Goal: Task Accomplishment & Management: Manage account settings

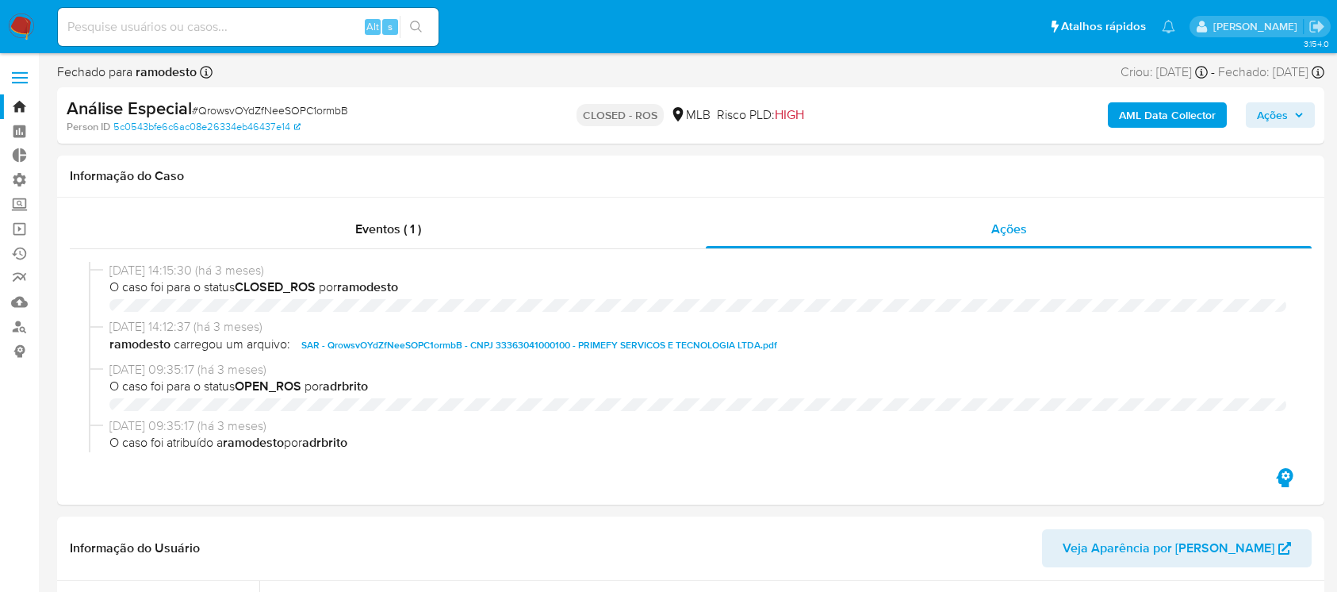
select select "10"
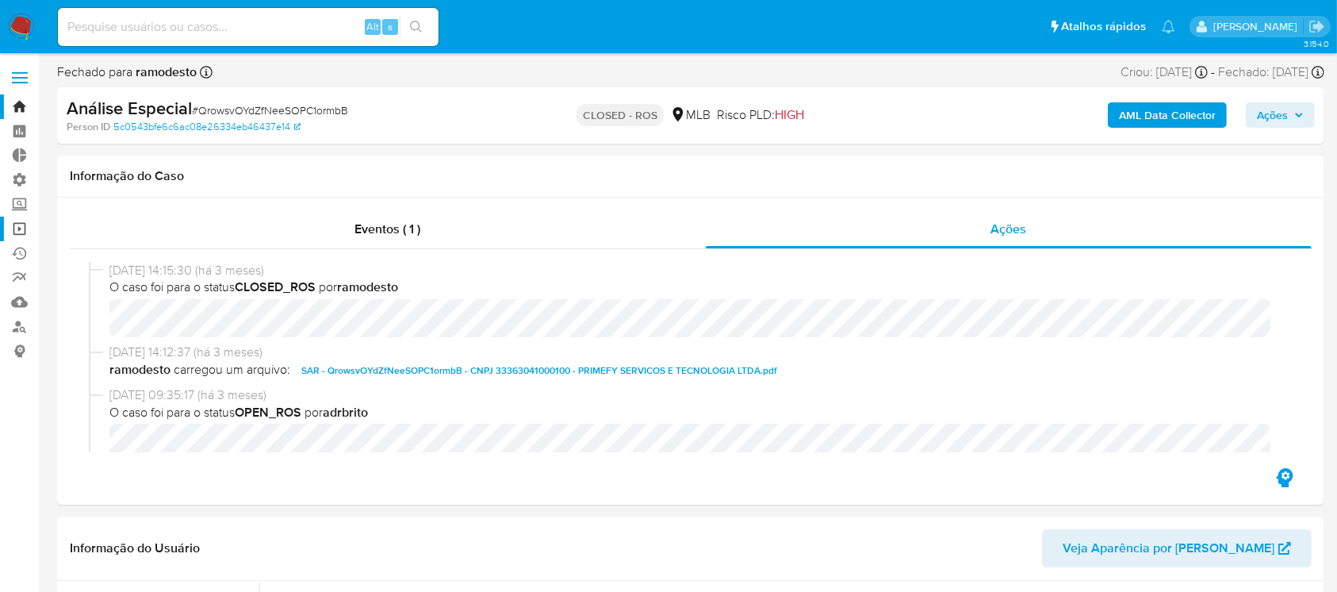
scroll to position [708, 0]
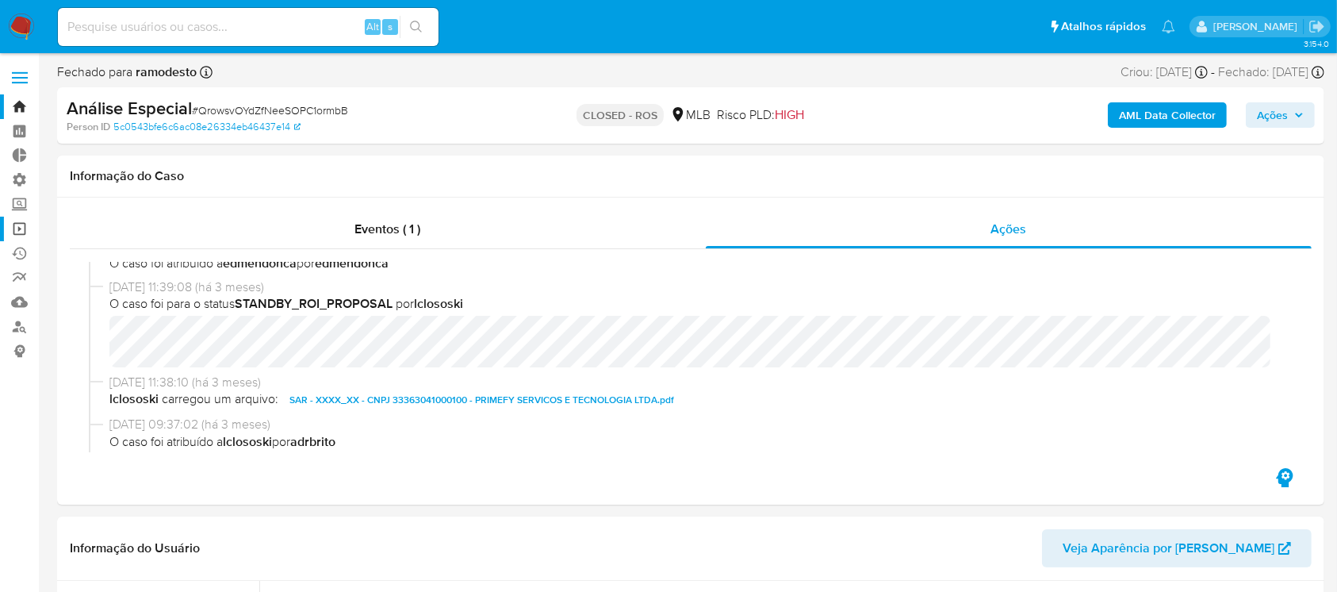
click at [22, 225] on link "Operações em massa" at bounding box center [94, 229] width 189 height 25
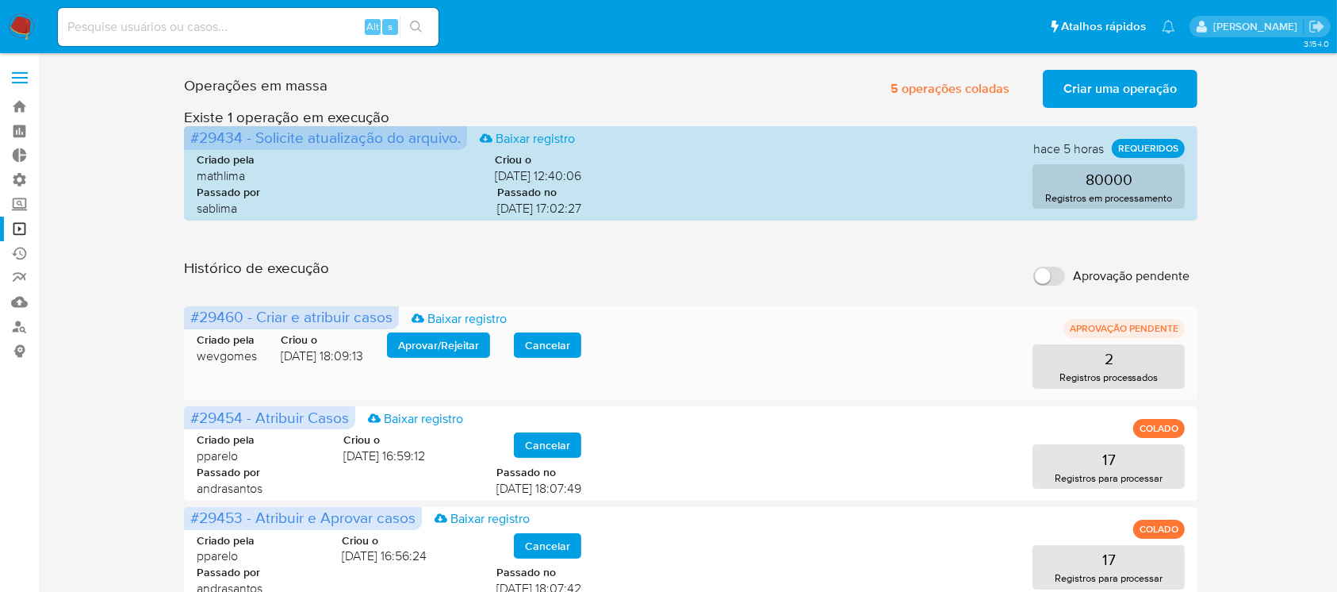
click at [420, 342] on span "Aprovar / Rejeitar" at bounding box center [438, 345] width 81 height 22
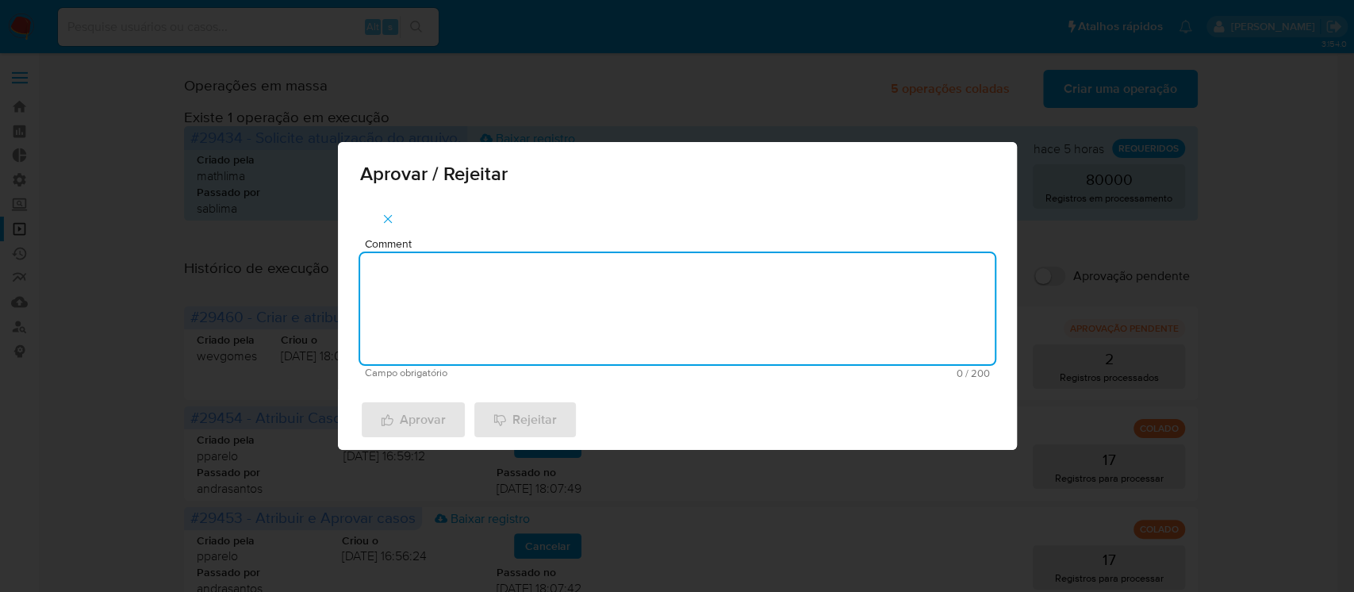
click at [418, 309] on textarea "Comment" at bounding box center [677, 308] width 635 height 111
type textarea "ok"
click at [427, 420] on span "Aprovar" at bounding box center [413, 419] width 65 height 35
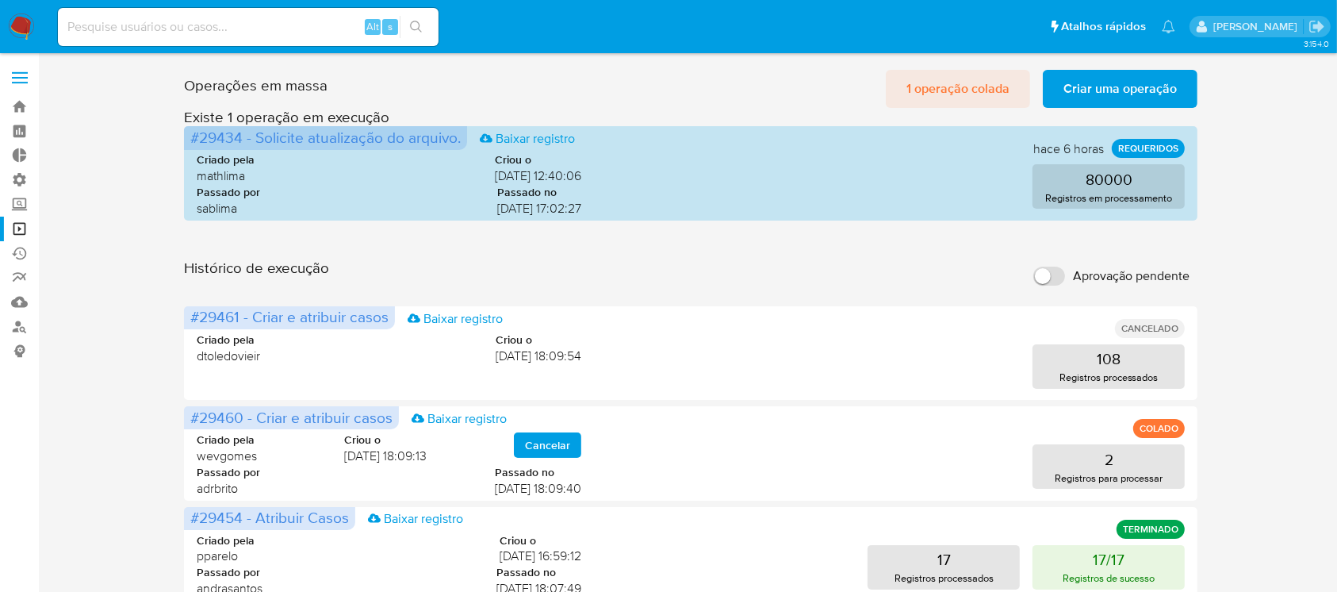
click at [989, 87] on span "1 operação colada" at bounding box center [958, 88] width 103 height 35
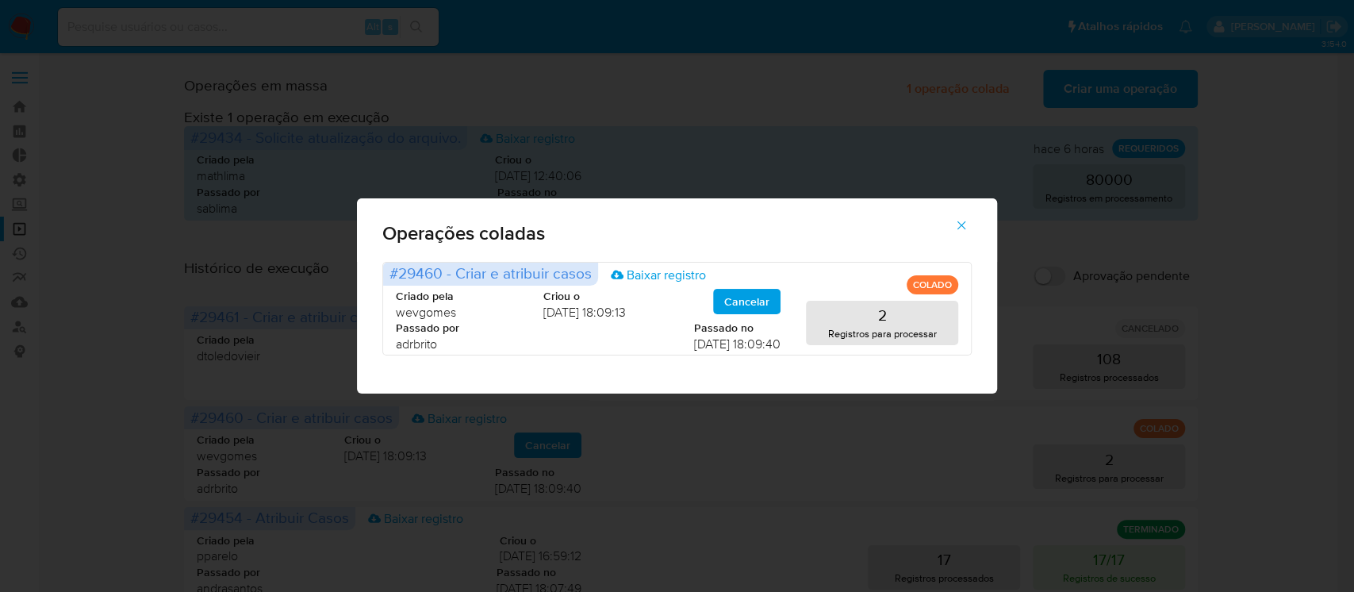
click at [958, 227] on icon "button" at bounding box center [961, 225] width 14 height 14
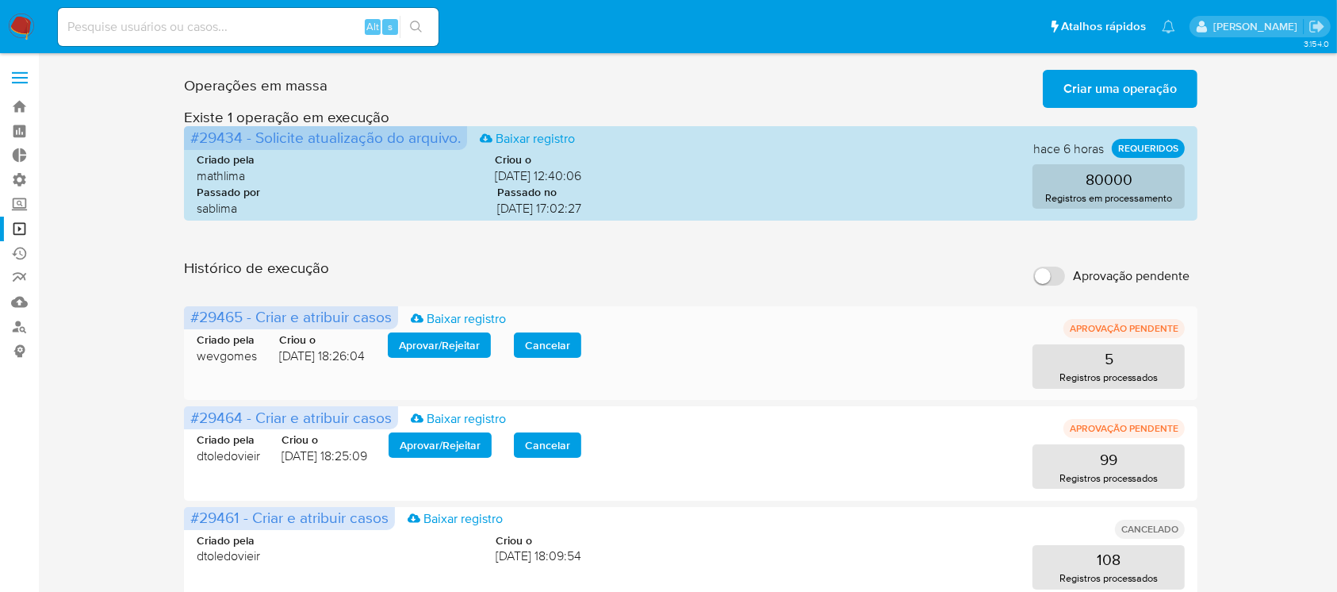
click at [447, 344] on span "Aprovar / Rejeitar" at bounding box center [439, 345] width 81 height 22
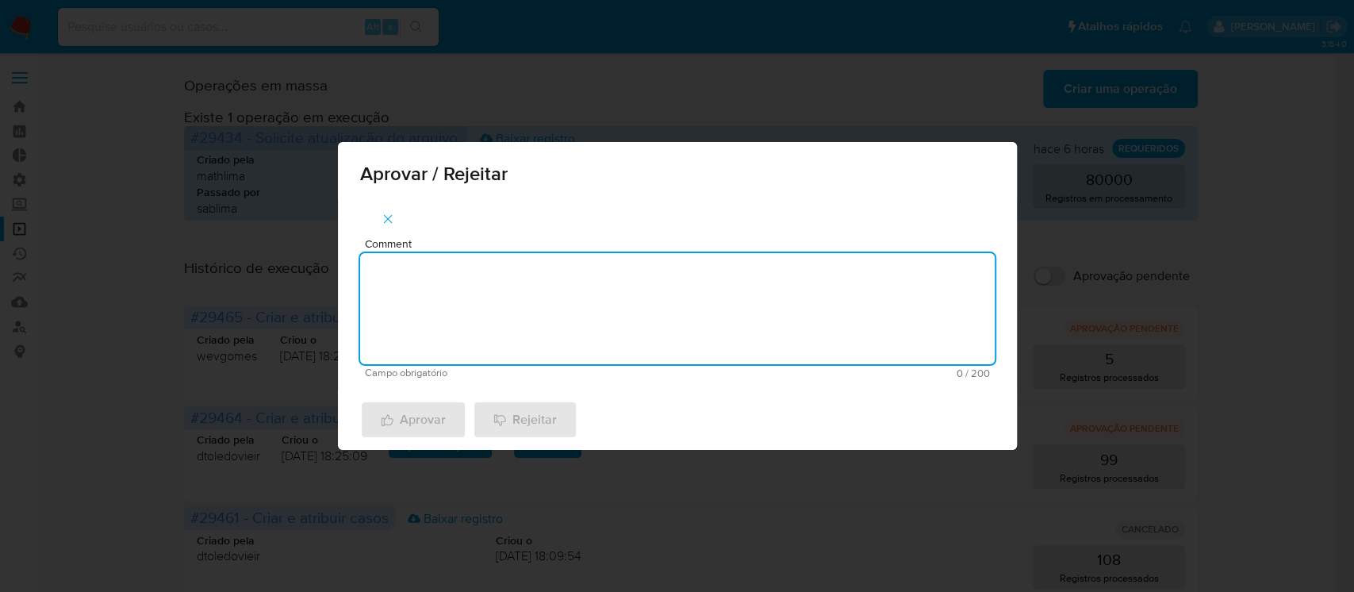
click at [462, 334] on textarea "Comment" at bounding box center [677, 308] width 635 height 111
type textarea "ok"
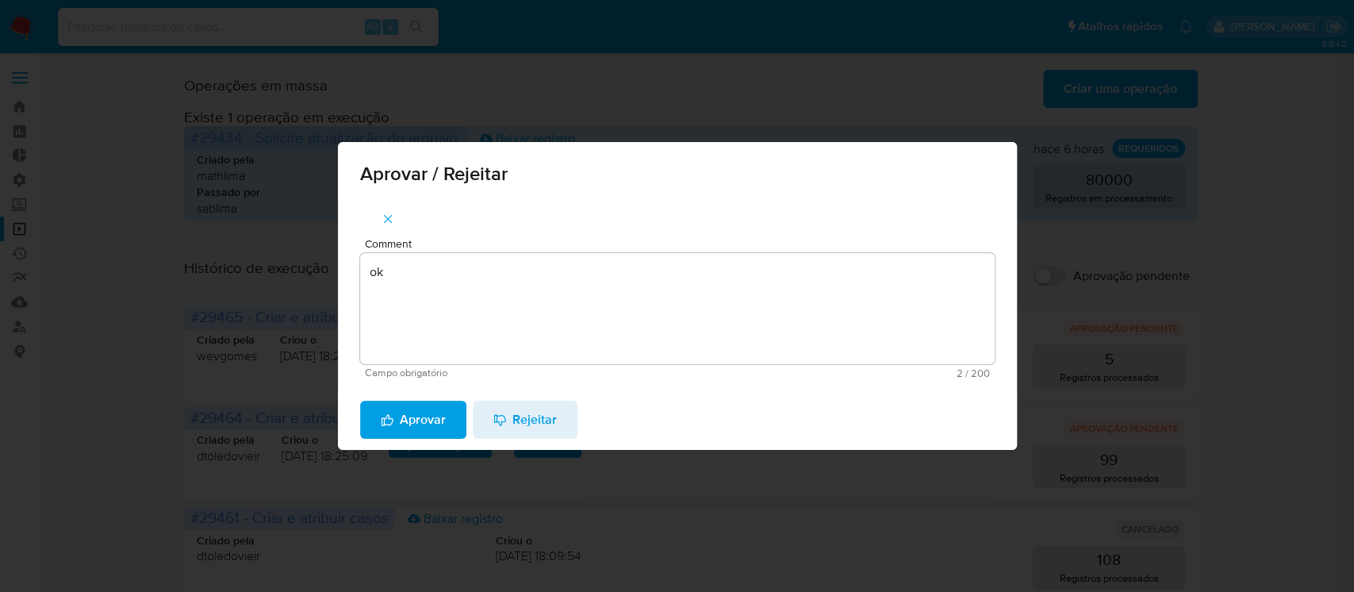
click at [409, 422] on span "Aprovar" at bounding box center [413, 419] width 65 height 35
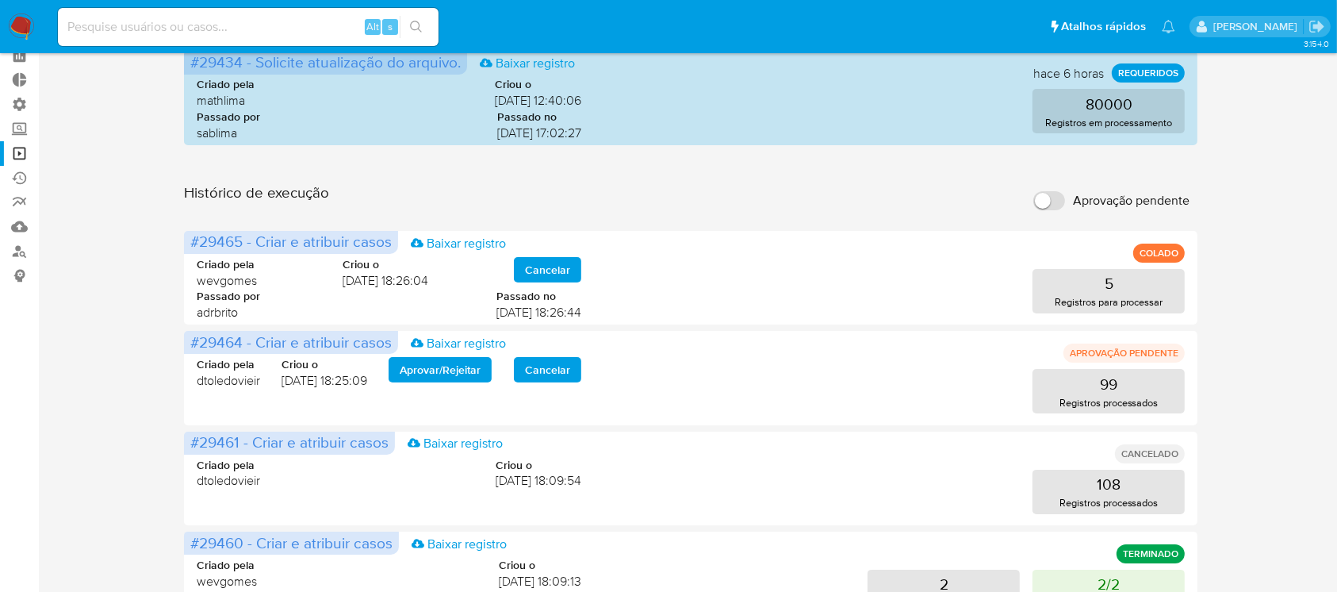
scroll to position [77, 0]
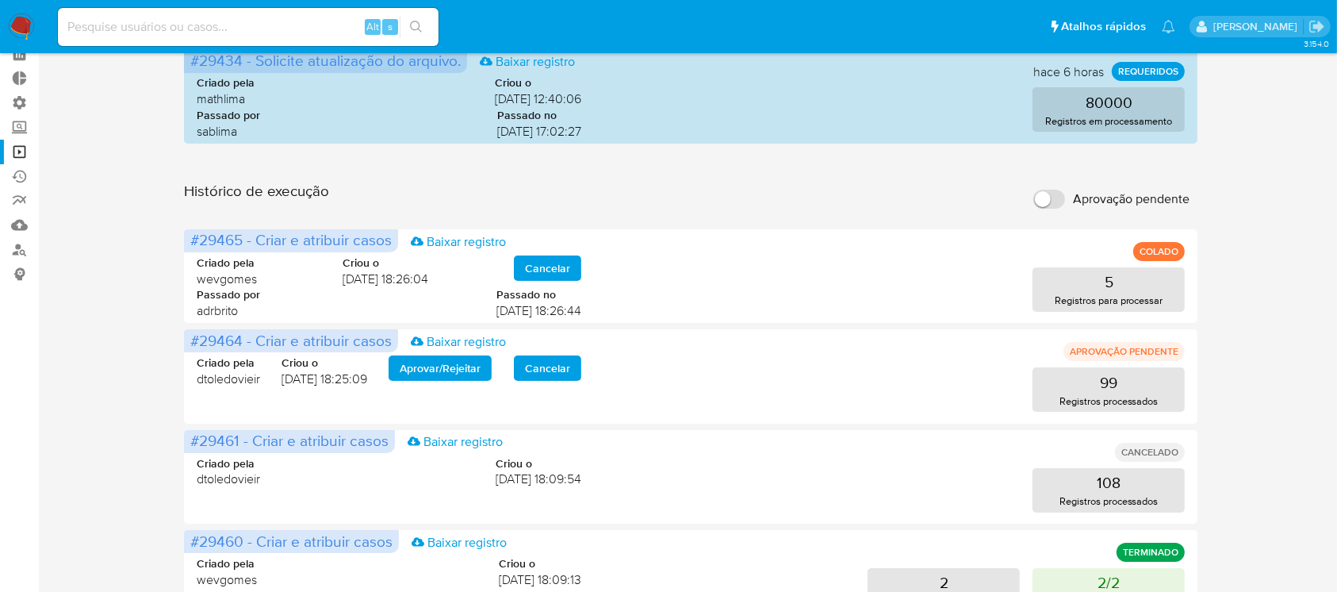
click at [18, 152] on link "Operações em massa" at bounding box center [94, 152] width 189 height 25
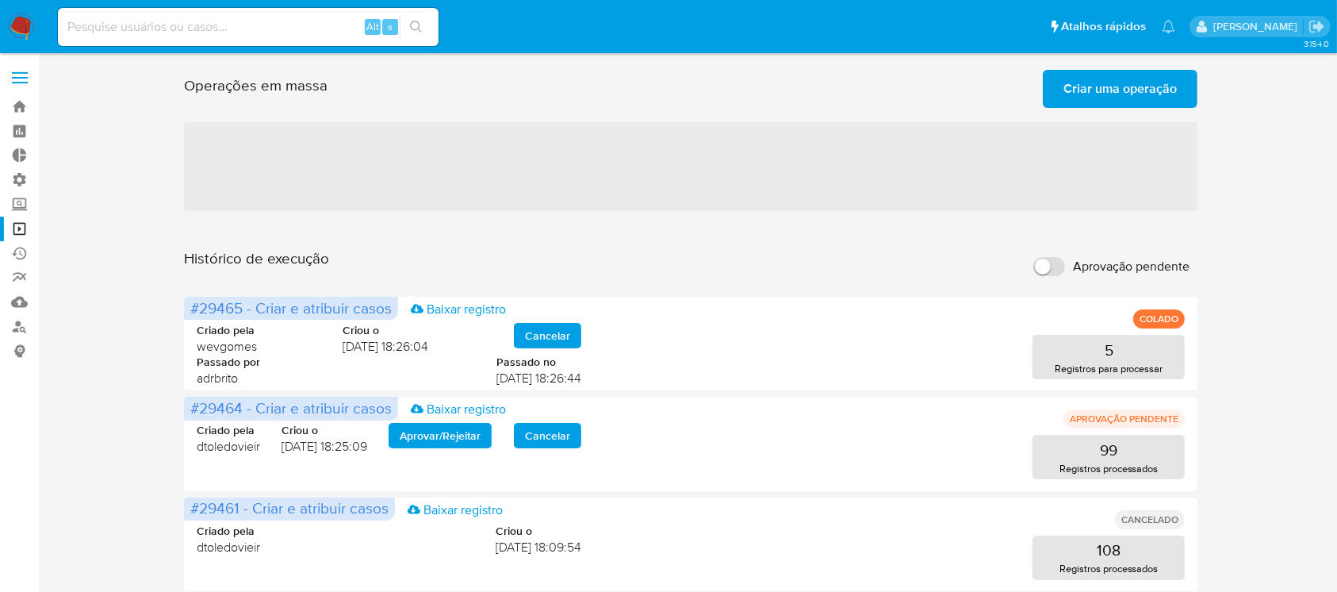
click at [1096, 86] on span "Criar uma operação" at bounding box center [1120, 88] width 113 height 35
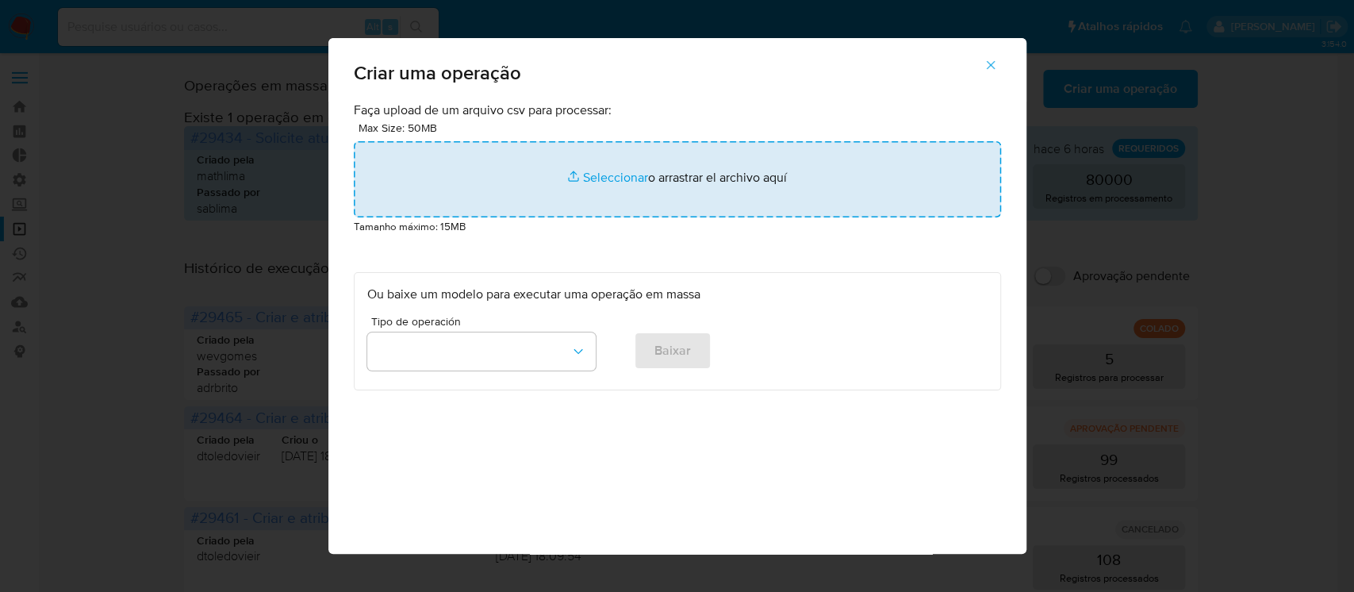
click at [597, 184] on input "file" at bounding box center [677, 179] width 647 height 76
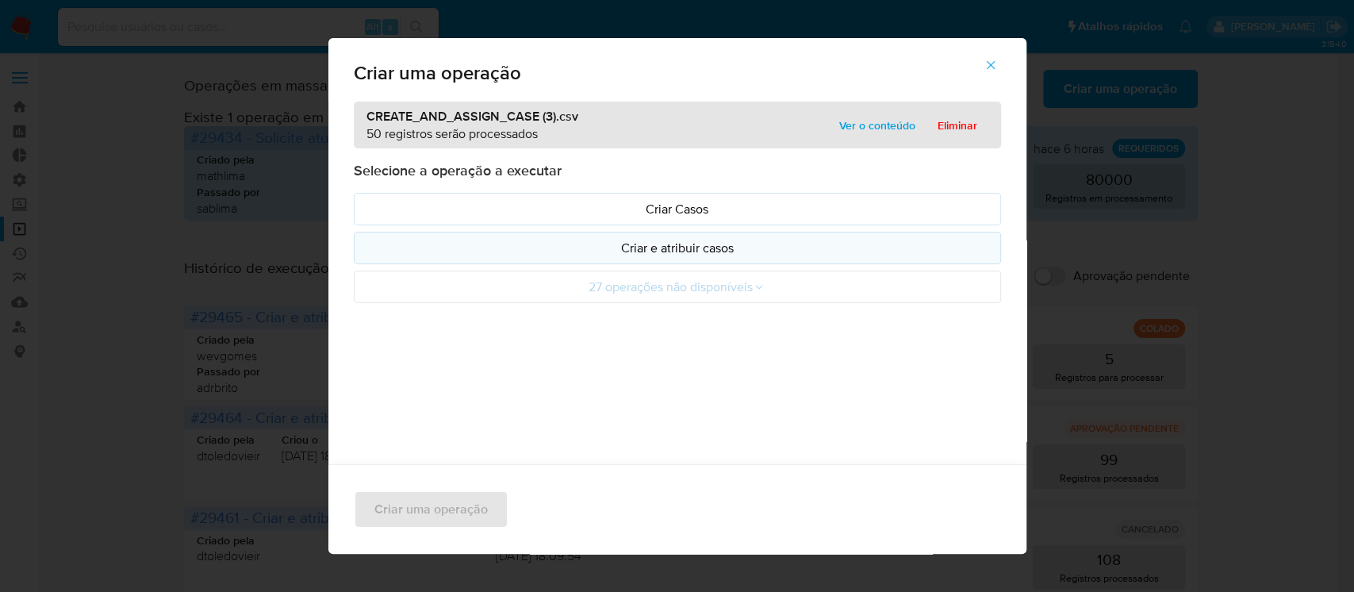
click at [629, 252] on p "Criar e atribuir casos" at bounding box center [677, 248] width 620 height 18
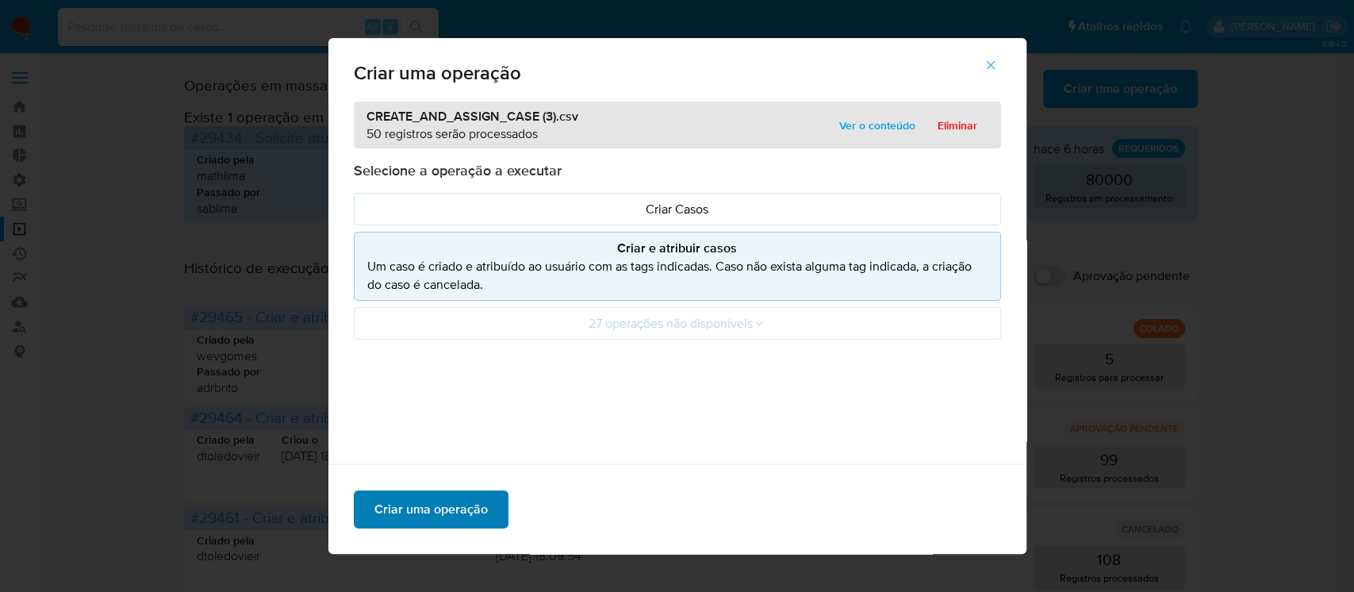
click at [432, 507] on span "Criar uma operação" at bounding box center [430, 509] width 113 height 35
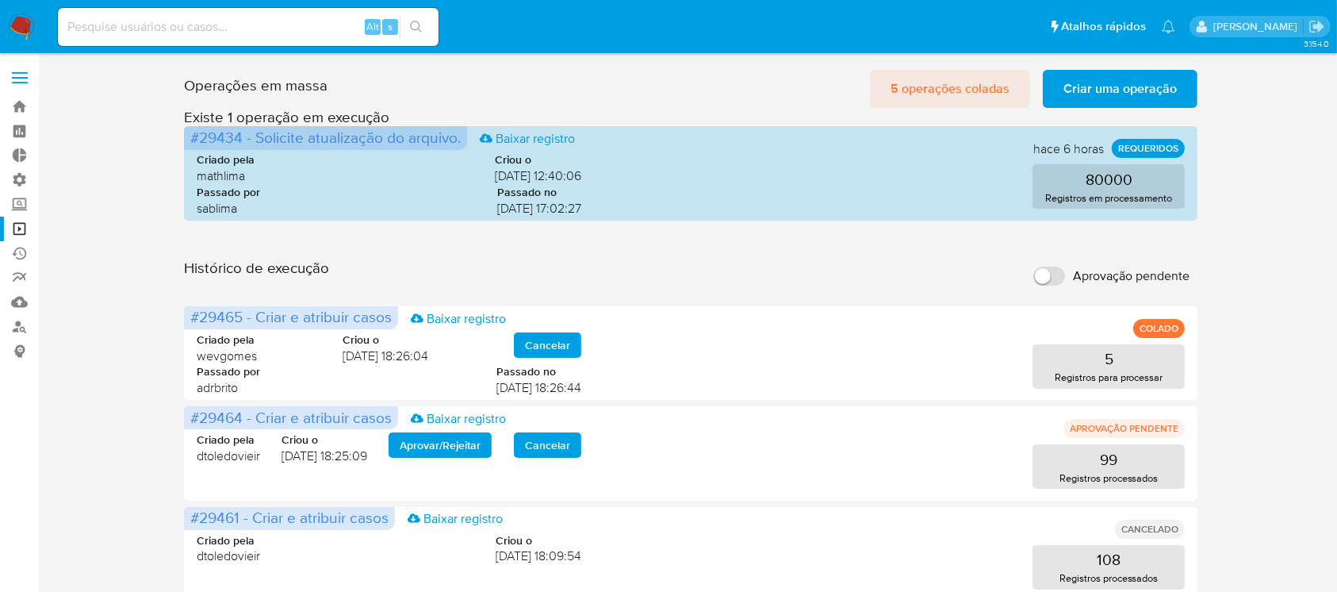
click at [947, 98] on span "5 operações coladas" at bounding box center [950, 88] width 119 height 35
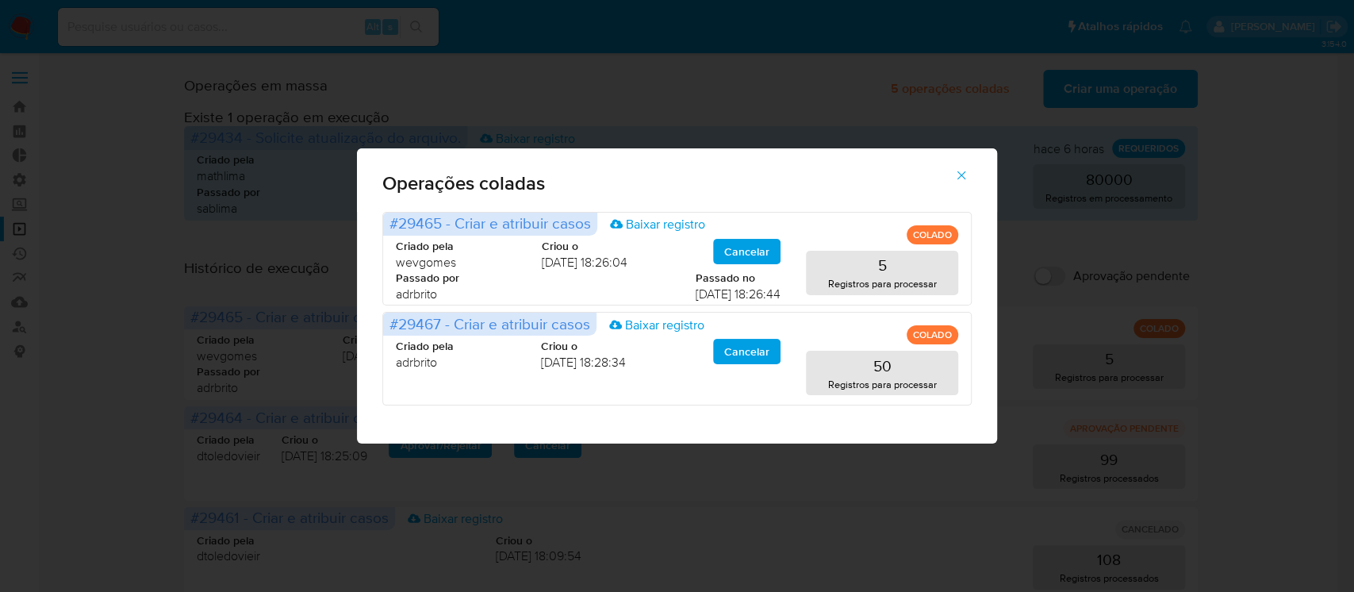
click at [961, 179] on icon "button" at bounding box center [961, 175] width 14 height 14
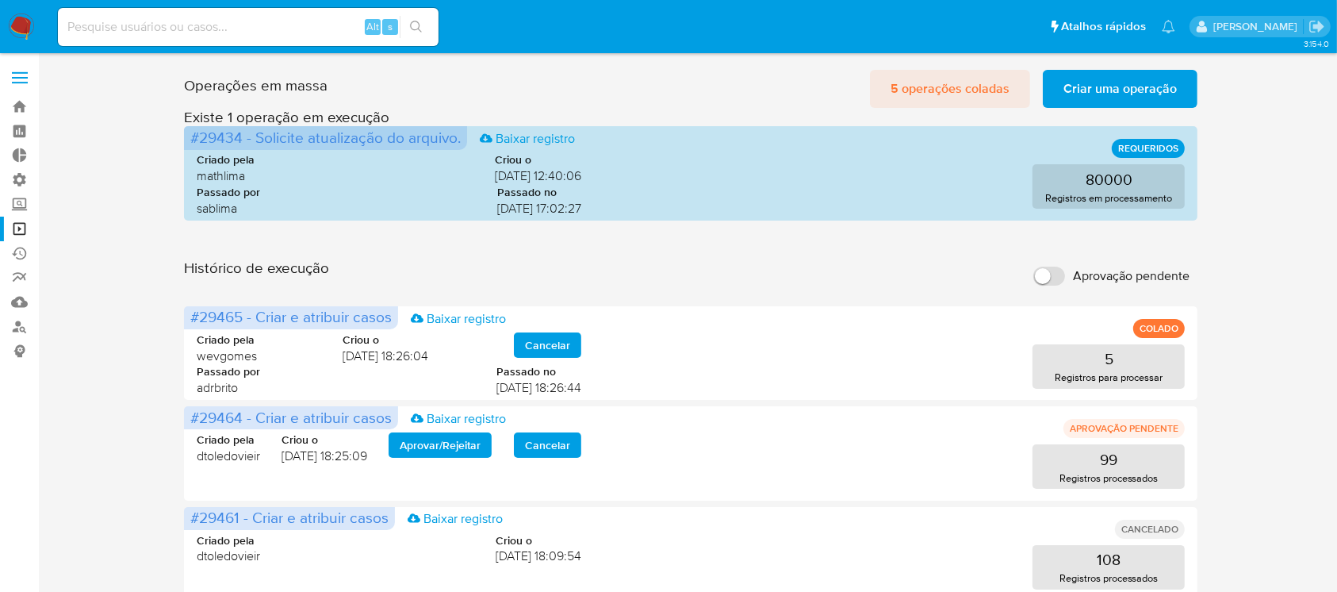
click at [928, 73] on span "5 operações coladas" at bounding box center [950, 88] width 119 height 35
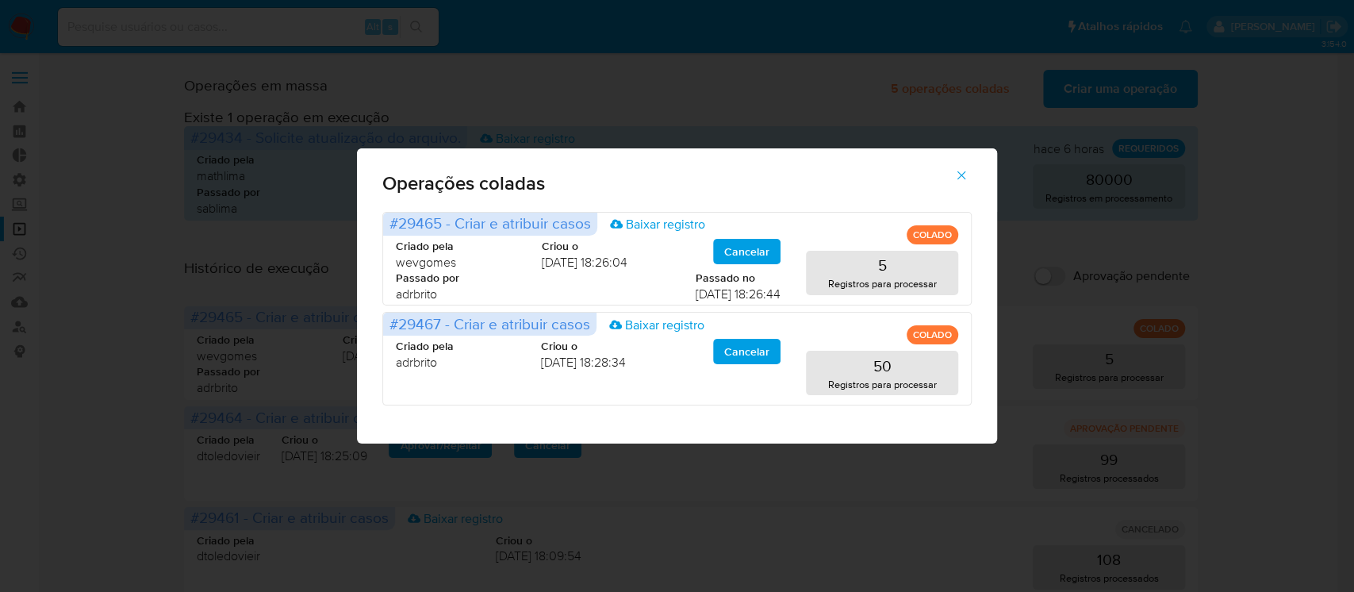
click at [964, 177] on icon "button" at bounding box center [961, 175] width 9 height 9
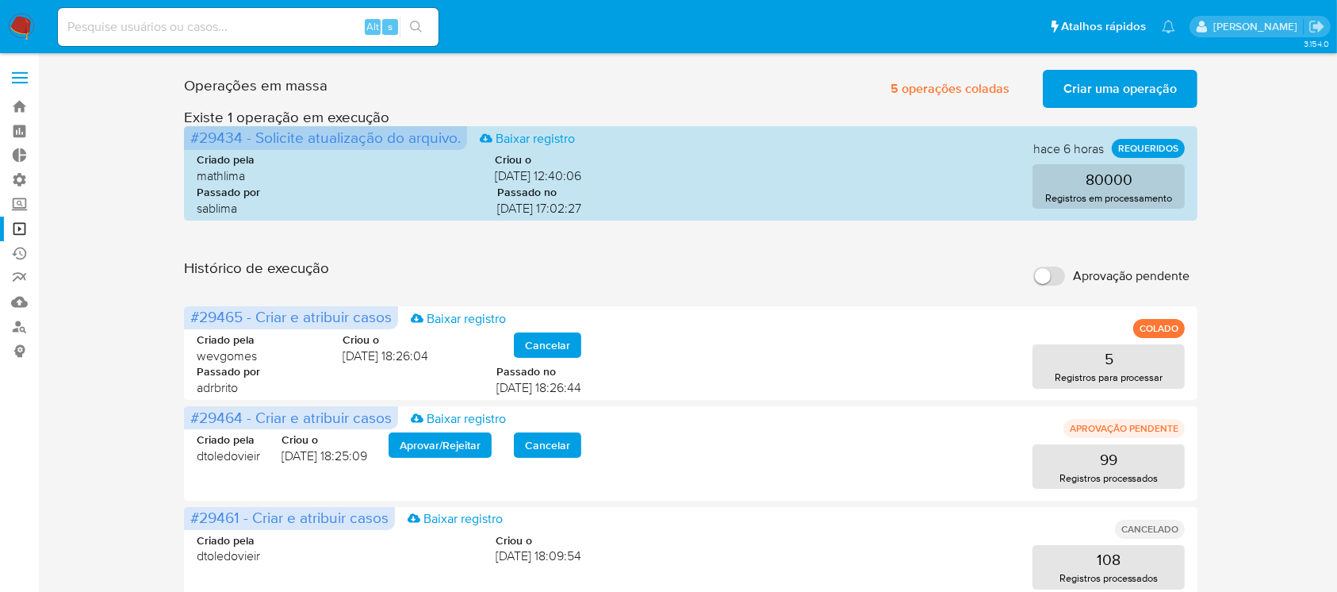
click at [1085, 94] on span "Criar uma operação" at bounding box center [1120, 88] width 113 height 35
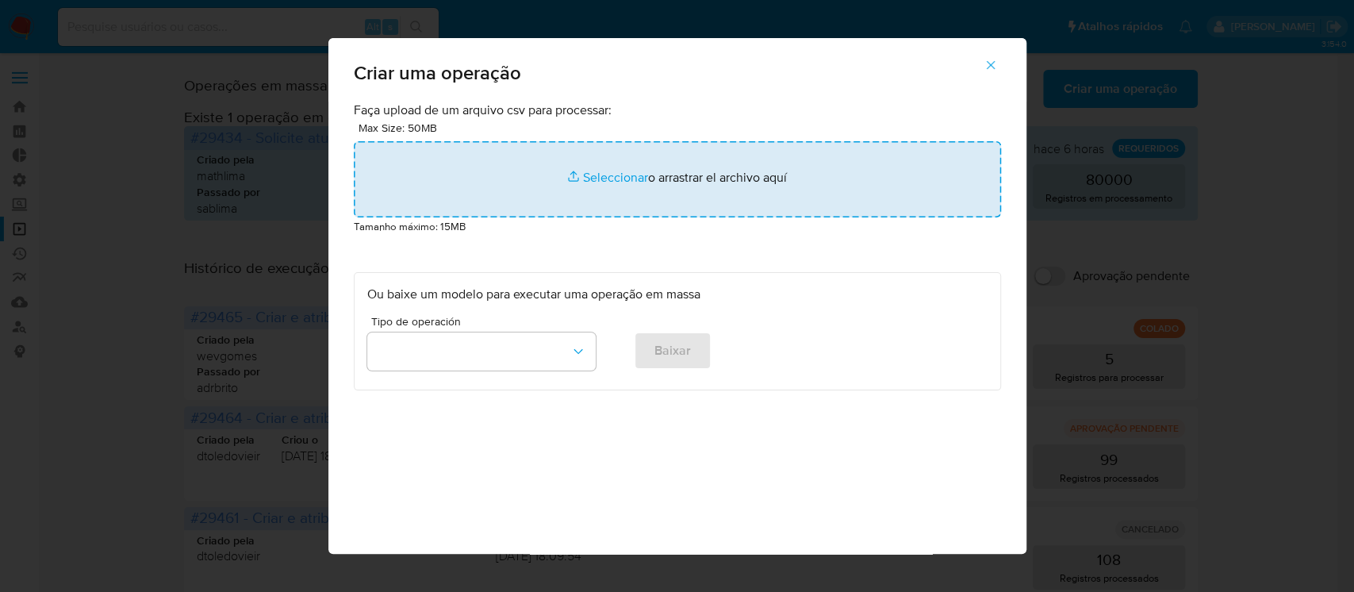
click at [596, 178] on input "file" at bounding box center [677, 179] width 647 height 76
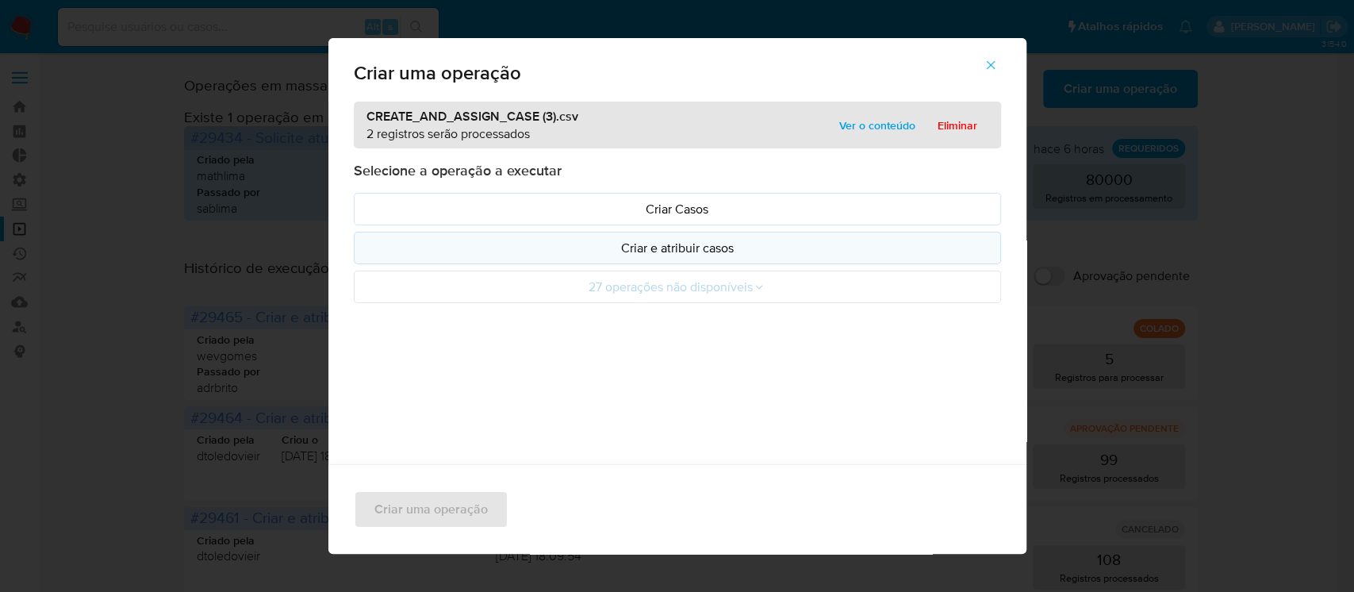
click at [635, 247] on p "Criar e atribuir casos" at bounding box center [677, 248] width 620 height 18
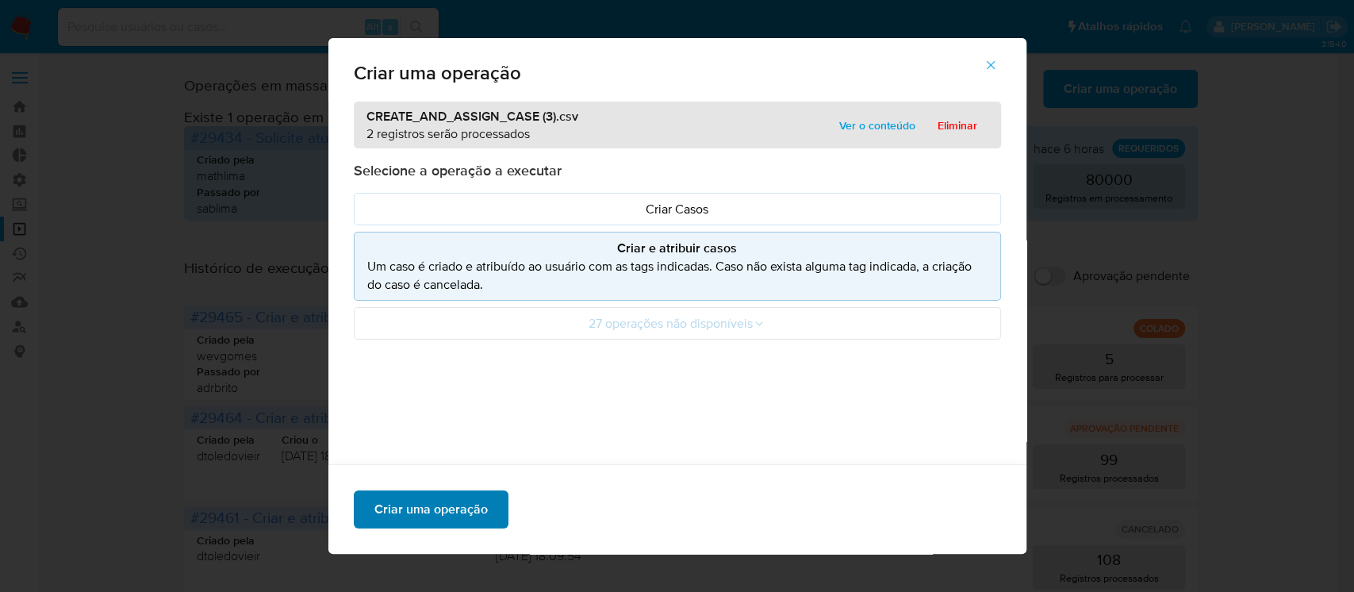
click at [421, 504] on span "Criar uma operação" at bounding box center [430, 509] width 113 height 35
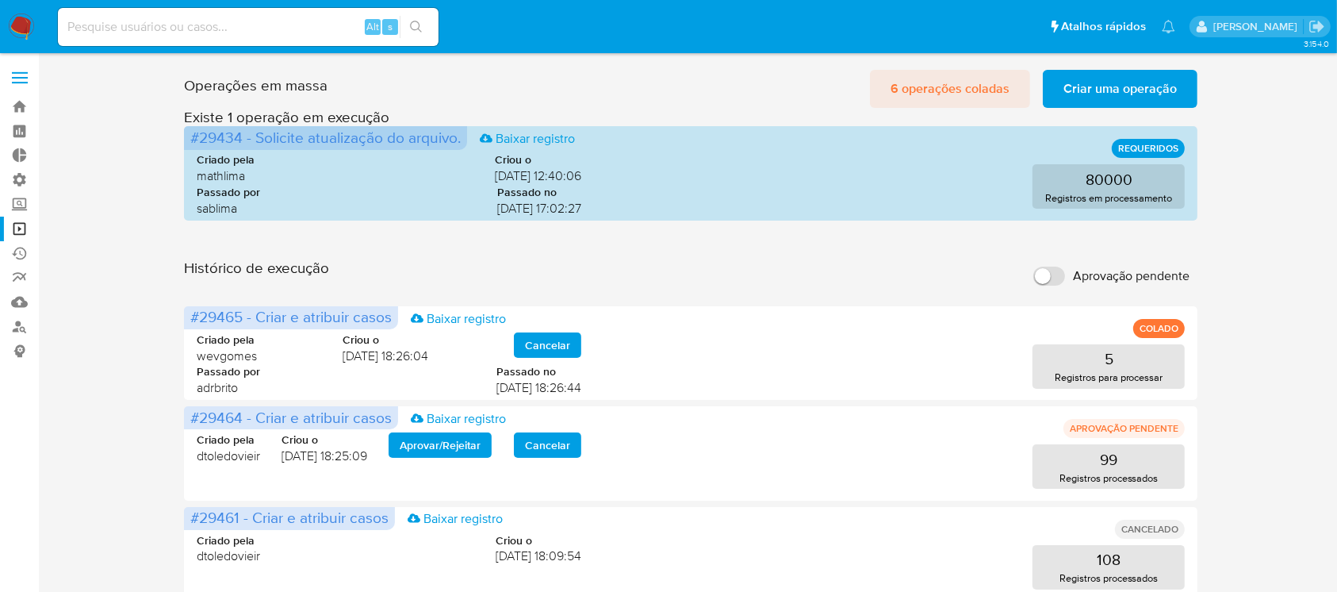
click at [926, 92] on span "6 operações coladas" at bounding box center [950, 88] width 119 height 35
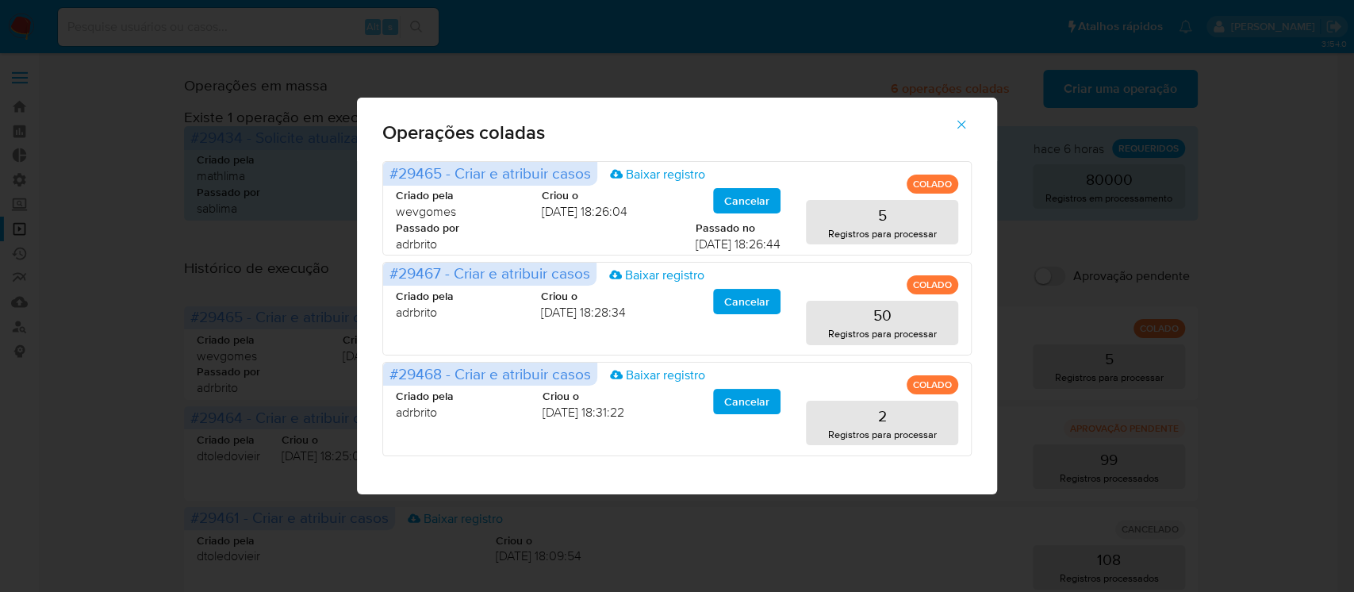
click at [961, 124] on icon "button" at bounding box center [961, 125] width 9 height 9
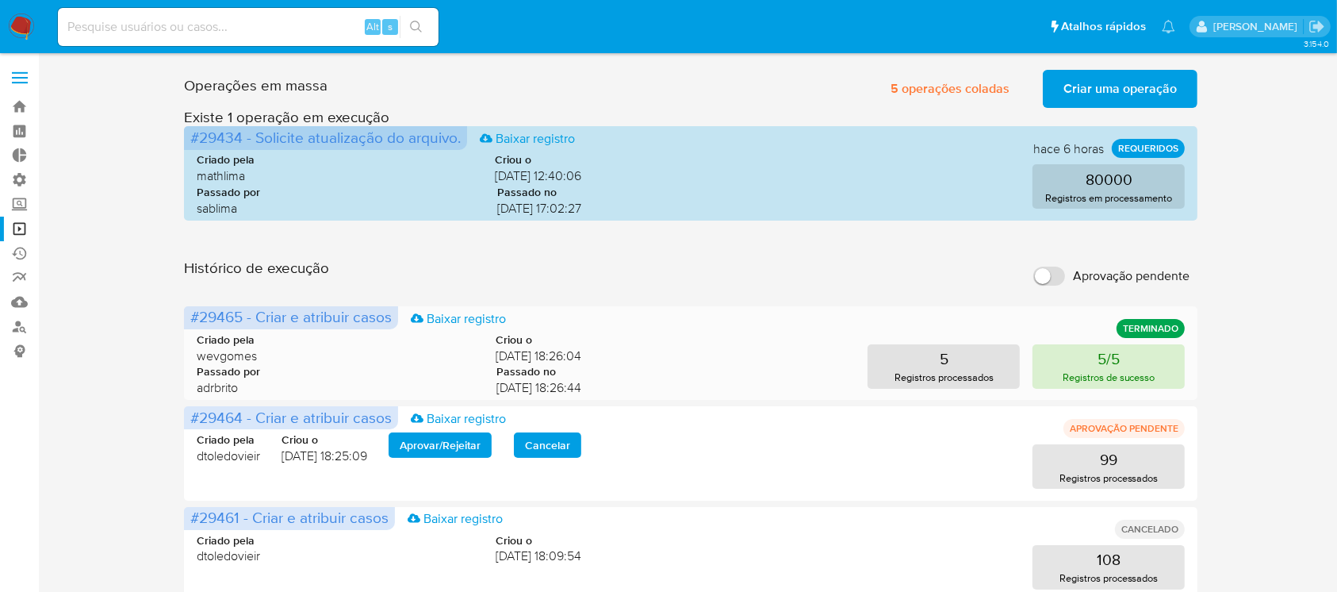
click at [1078, 371] on p "Registros de sucesso" at bounding box center [1109, 377] width 93 height 15
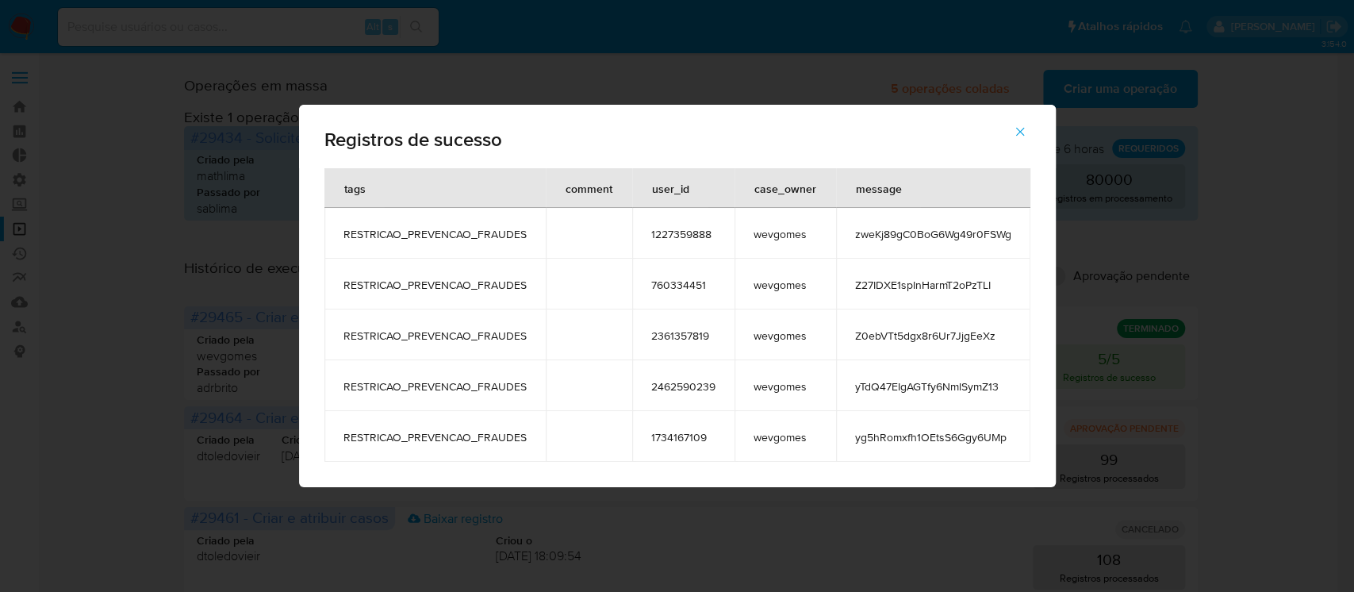
click at [1028, 137] on button "button" at bounding box center [1020, 132] width 56 height 38
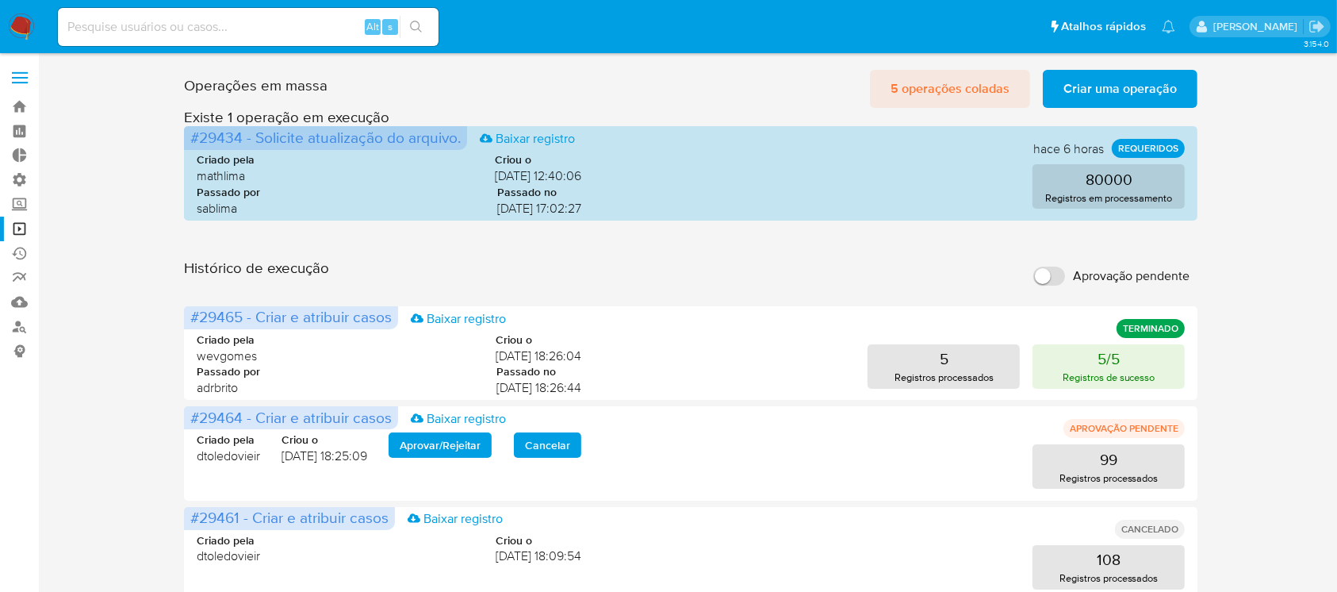
click at [919, 86] on span "5 operações coladas" at bounding box center [950, 88] width 119 height 35
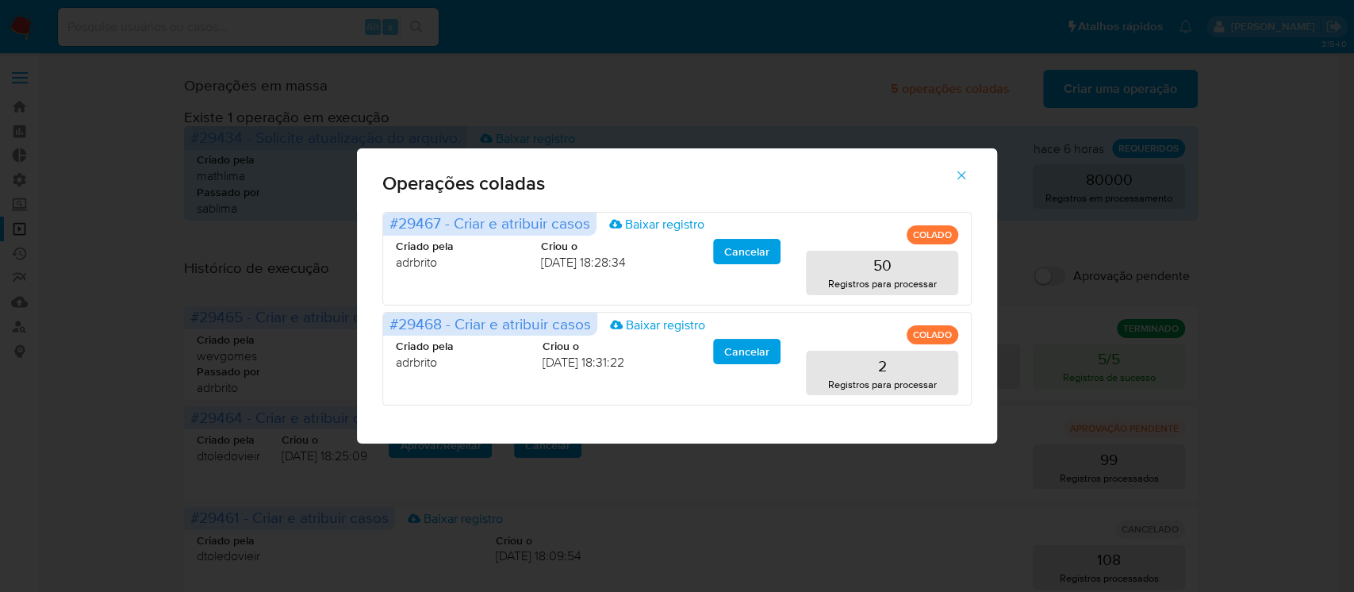
click at [732, 172] on div "Operações coladas" at bounding box center [677, 179] width 640 height 63
click at [964, 171] on icon "button" at bounding box center [961, 175] width 14 height 14
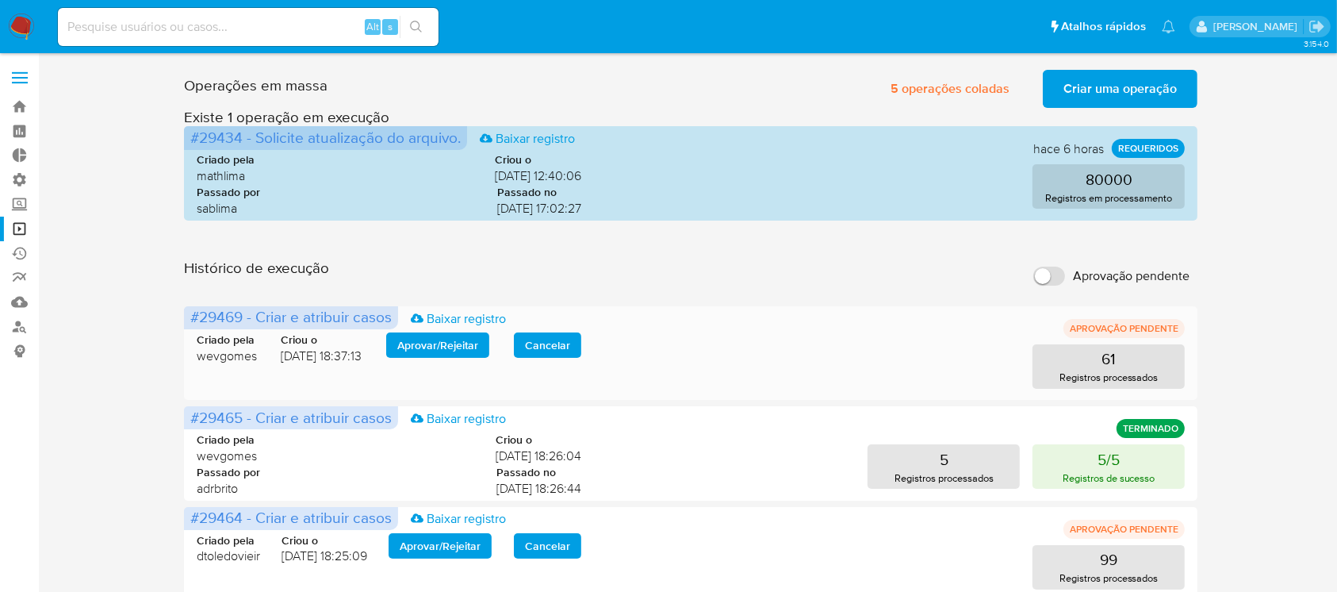
click at [438, 338] on span "Aprovar / Rejeitar" at bounding box center [437, 345] width 81 height 22
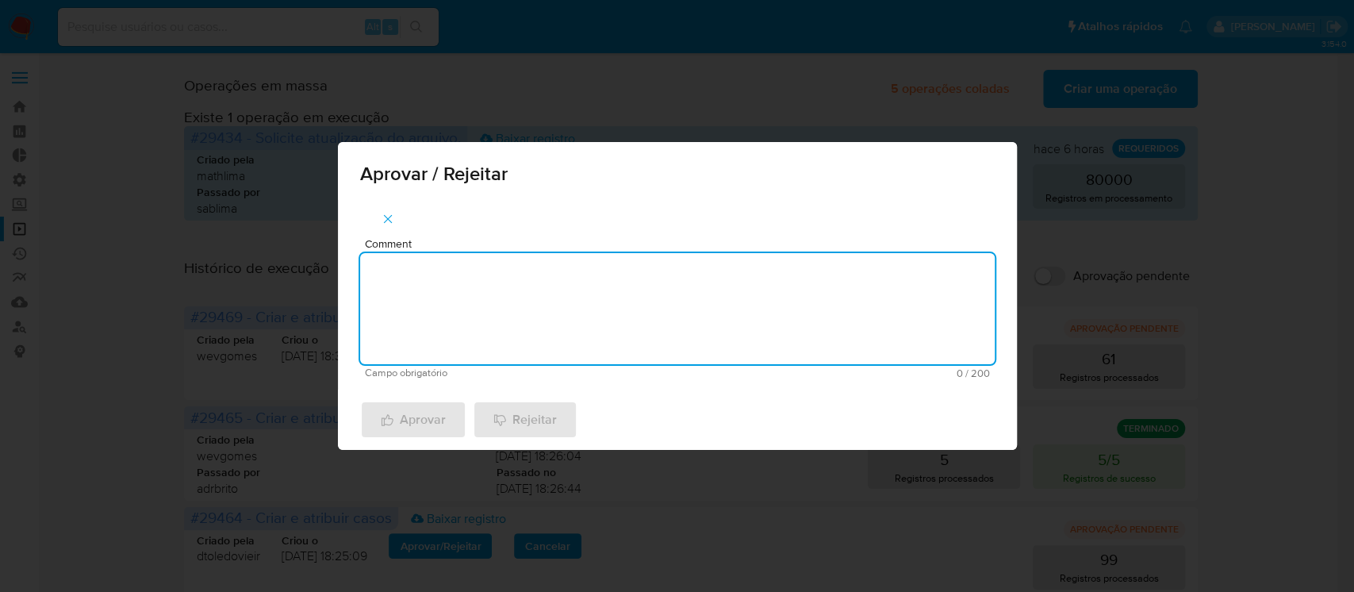
click at [453, 295] on textarea "Comment" at bounding box center [677, 308] width 635 height 111
type textarea "ok"
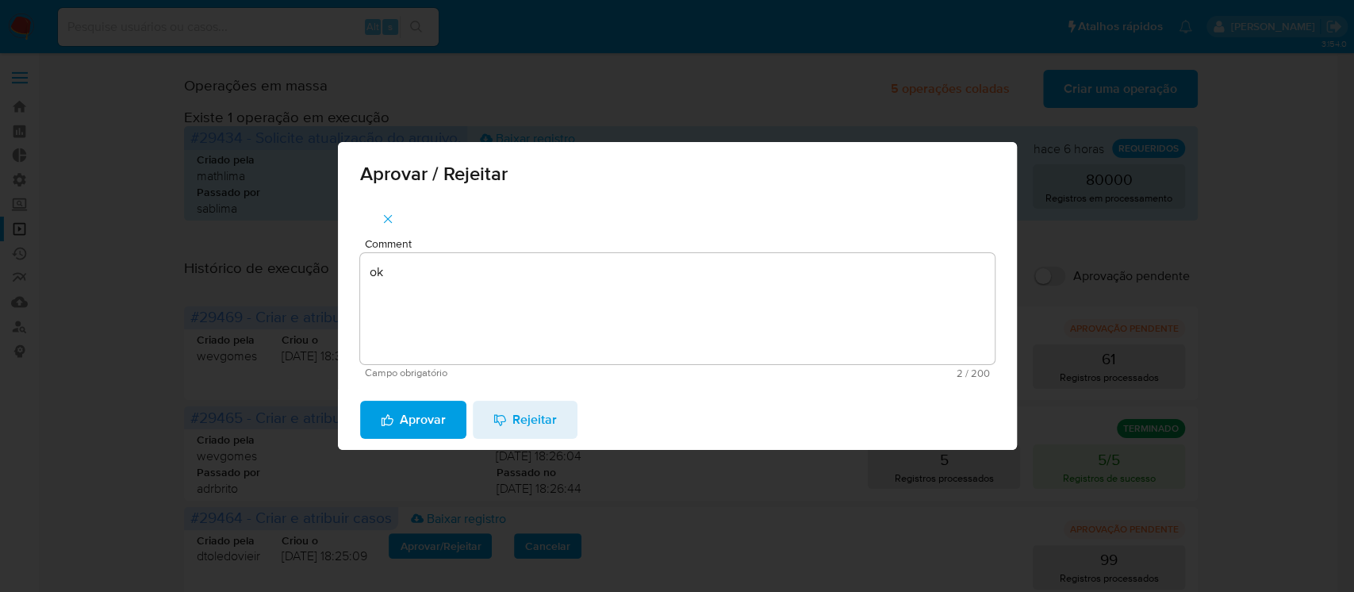
click at [415, 418] on span "Aprovar" at bounding box center [413, 419] width 65 height 35
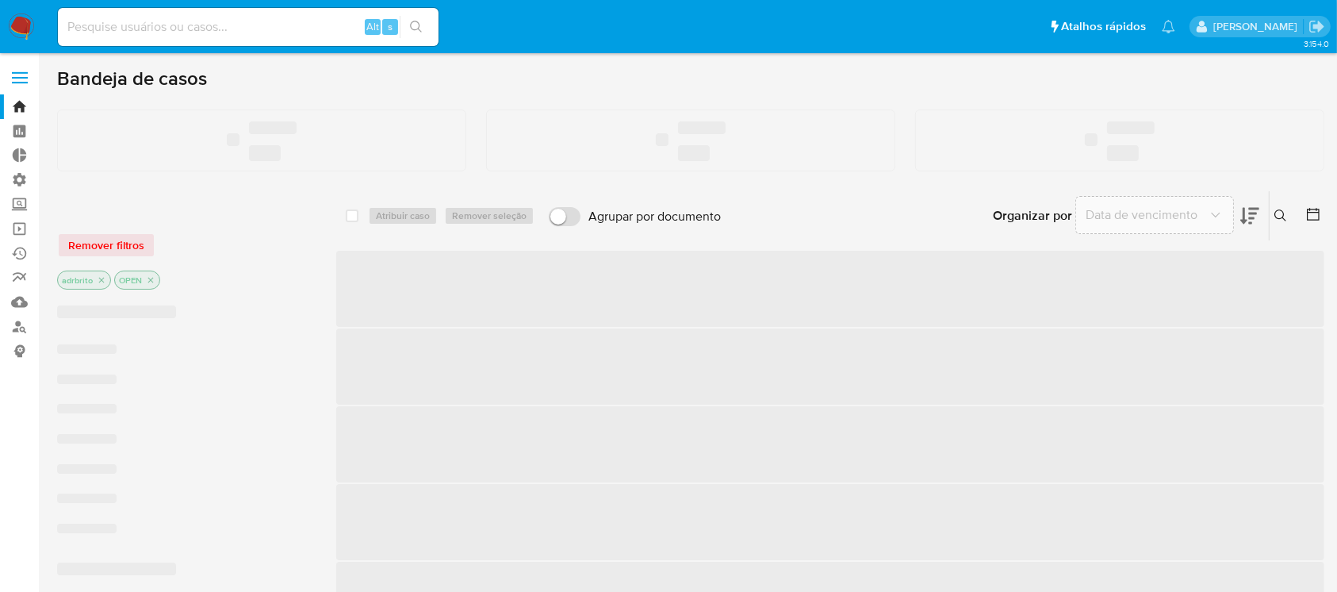
click at [83, 25] on input at bounding box center [248, 27] width 381 height 21
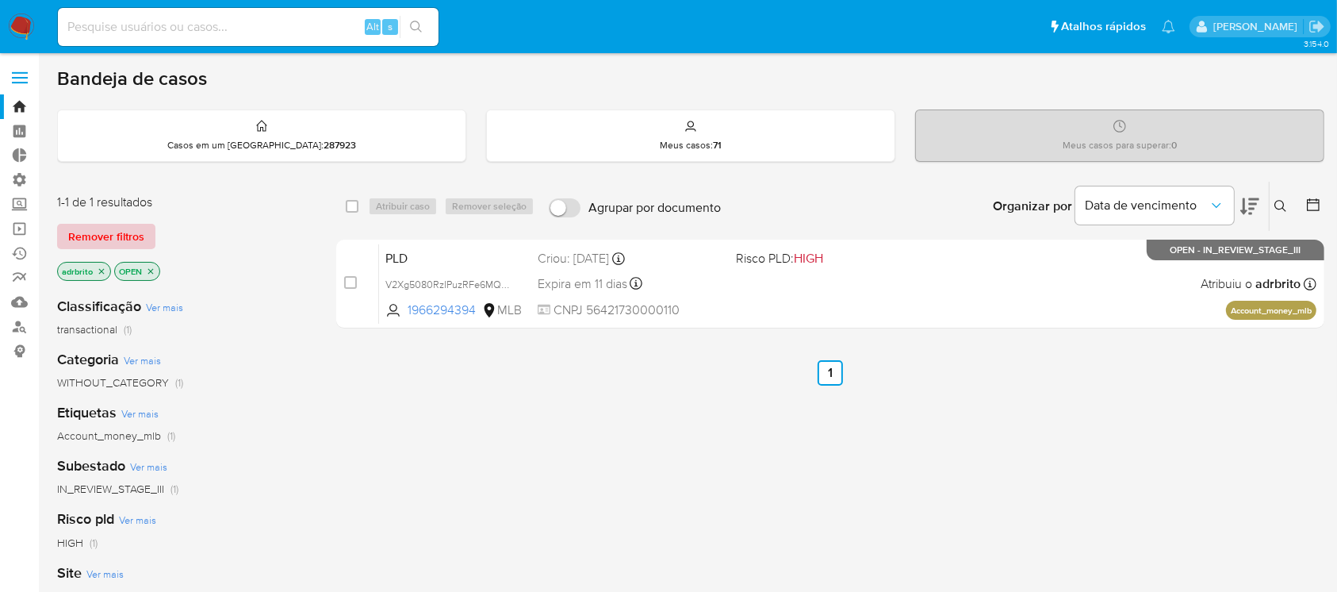
click at [103, 232] on span "Remover filtros" at bounding box center [106, 236] width 76 height 22
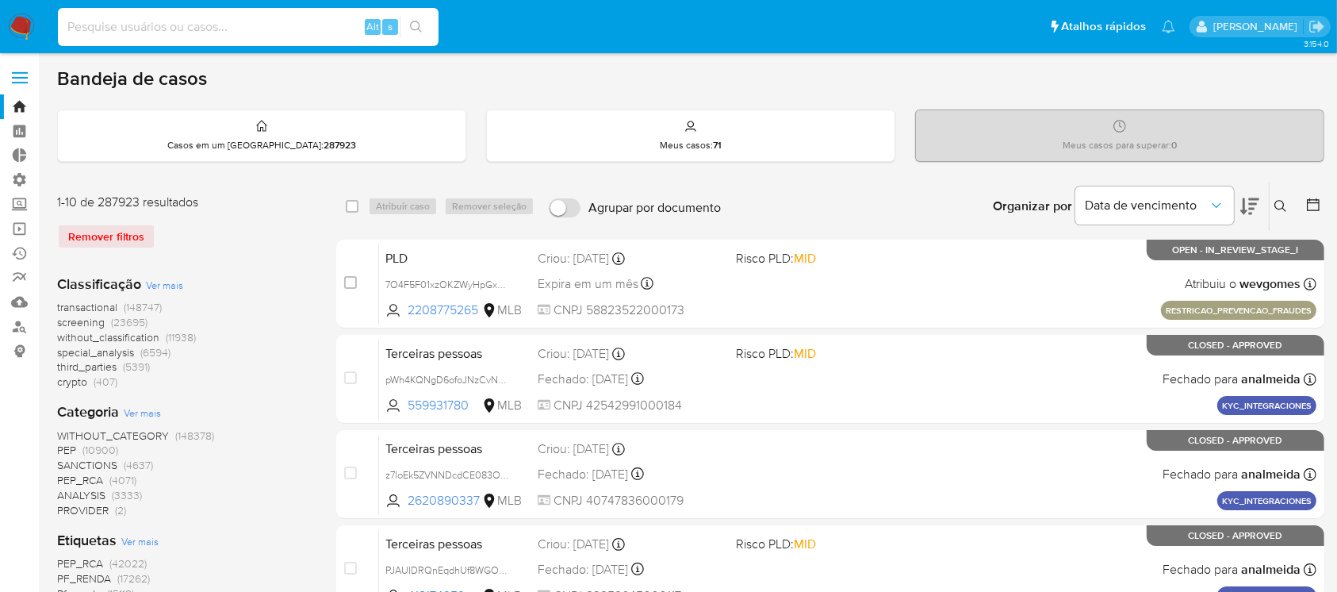
click at [115, 29] on input at bounding box center [248, 27] width 381 height 21
paste input "2442200288"
type input "2442200288"
click at [420, 29] on icon "search-icon" at bounding box center [416, 27] width 13 height 13
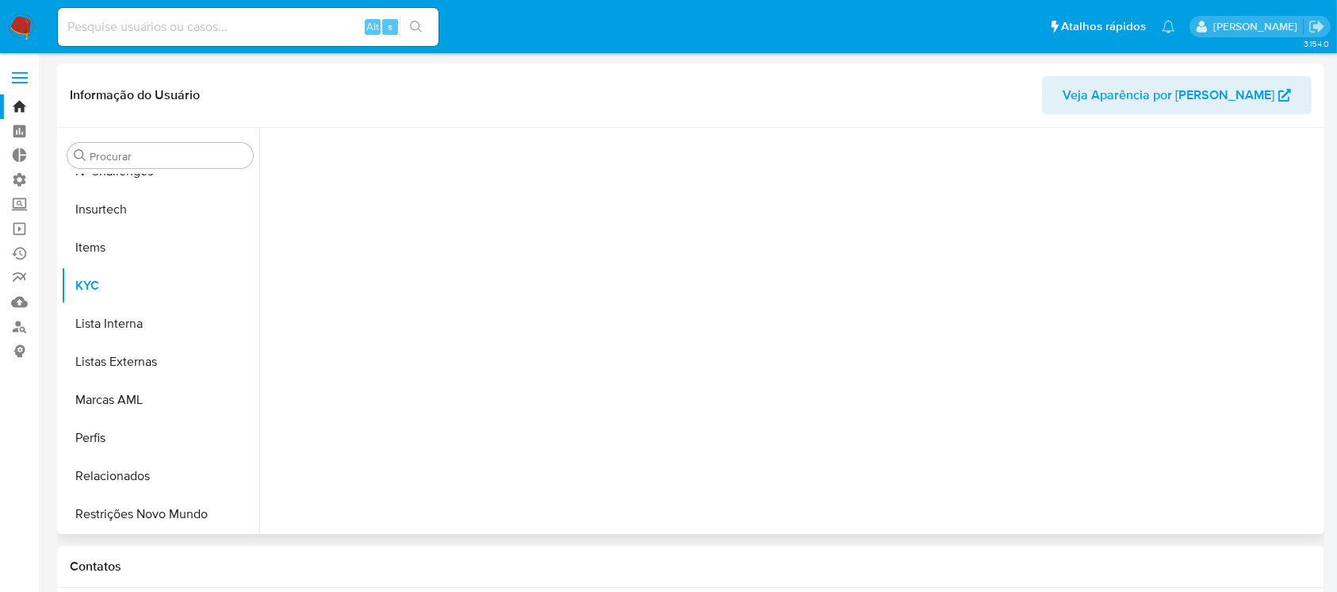
scroll to position [708, 0]
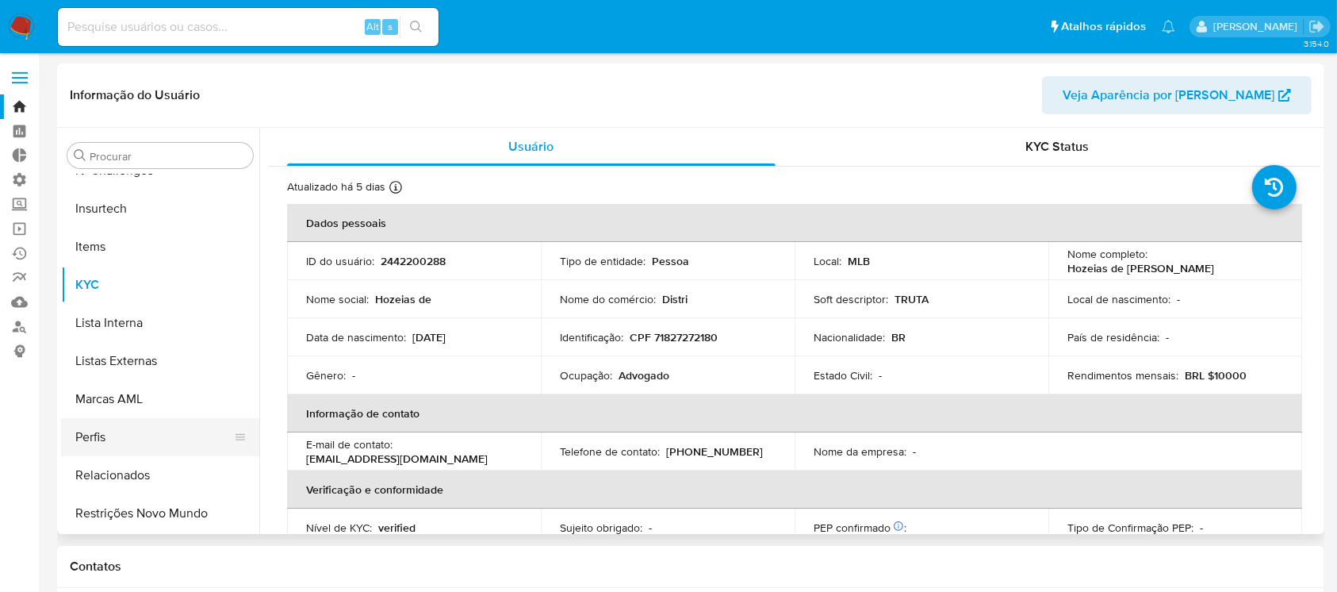
select select "10"
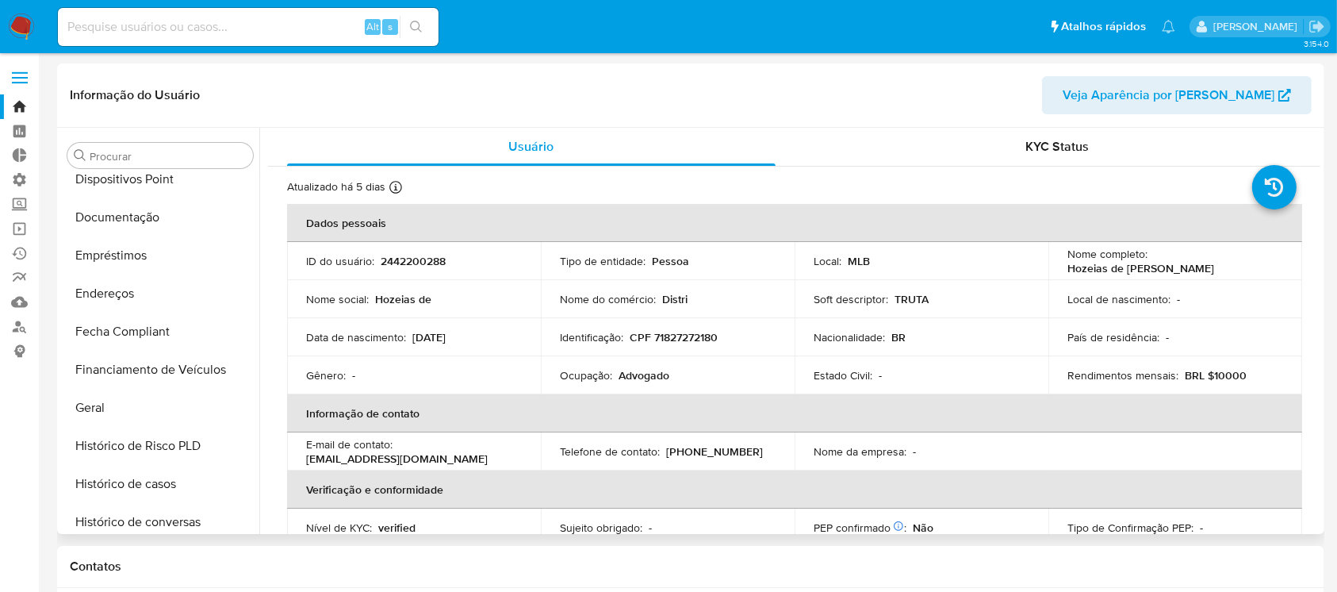
scroll to position [391, 0]
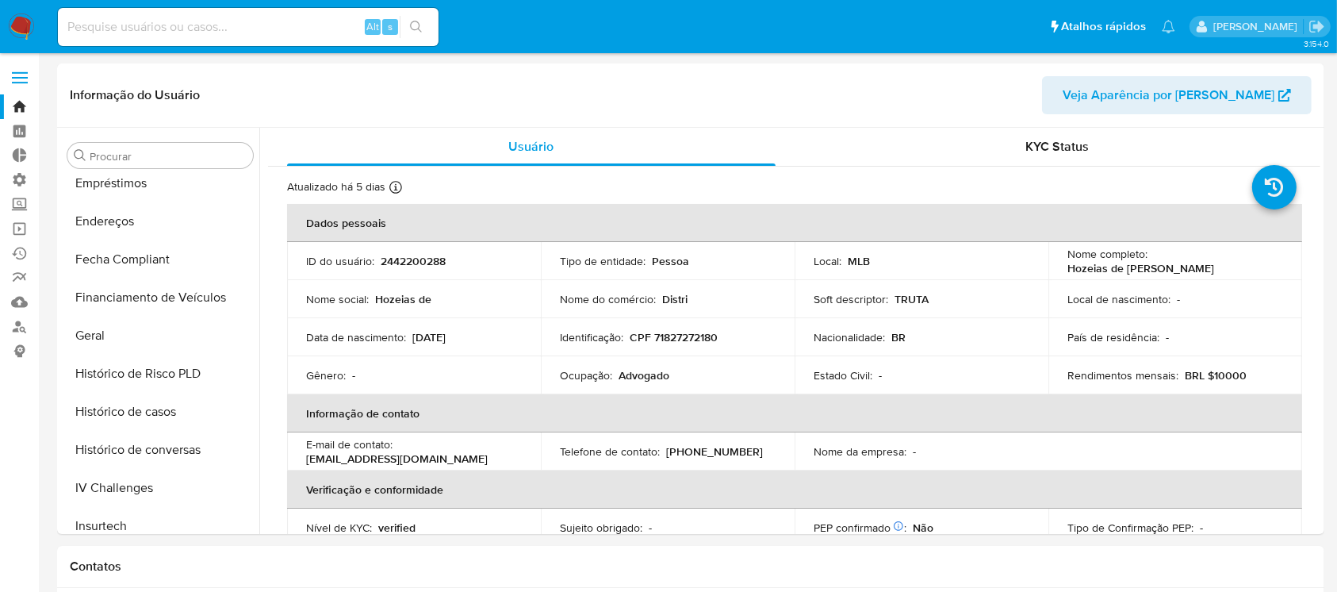
click at [19, 106] on link "Bandeja" at bounding box center [94, 106] width 189 height 25
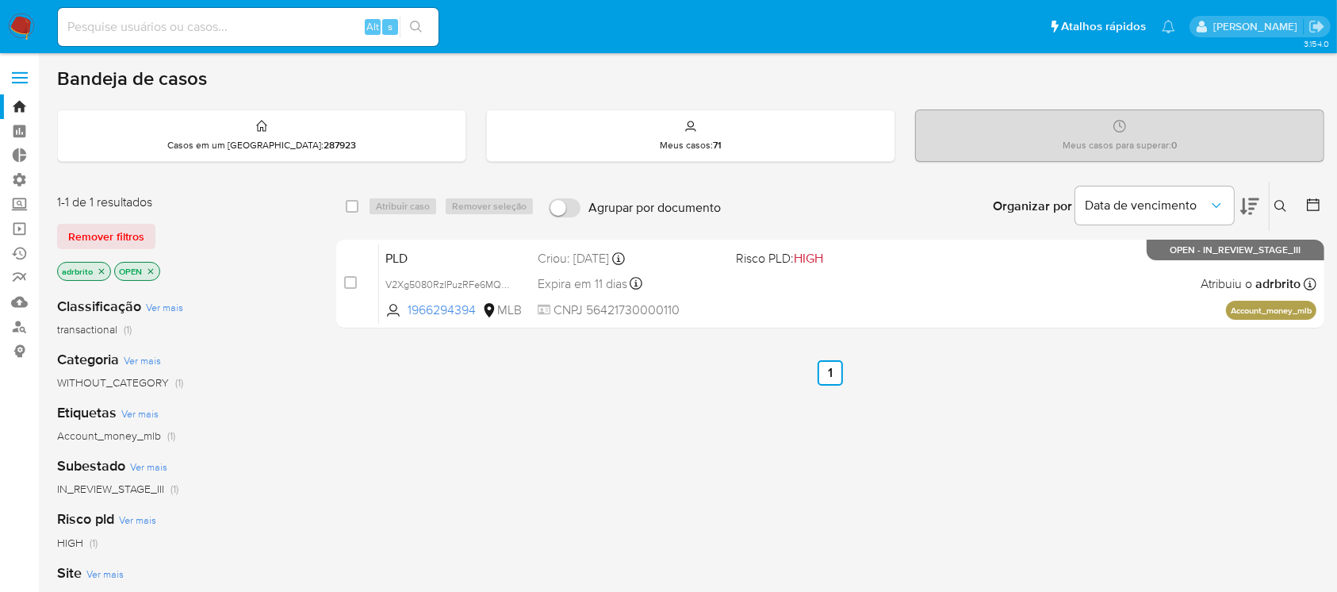
click at [99, 268] on icon "close-filter" at bounding box center [102, 271] width 6 height 6
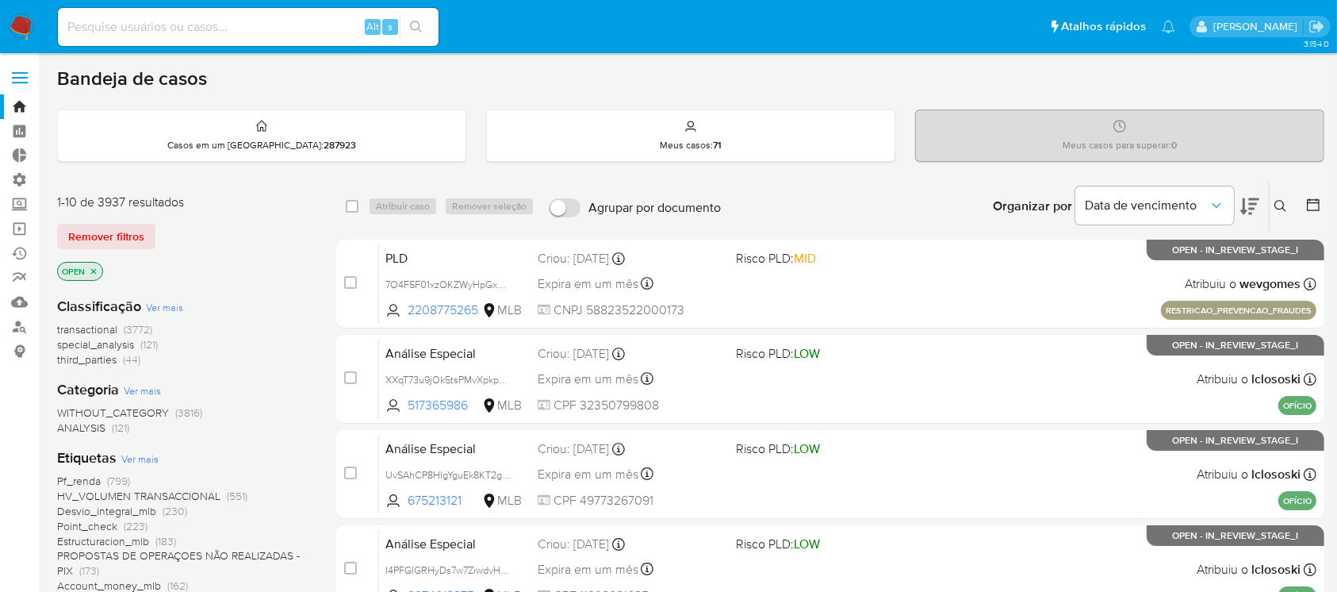
click at [1277, 200] on icon at bounding box center [1281, 206] width 12 height 12
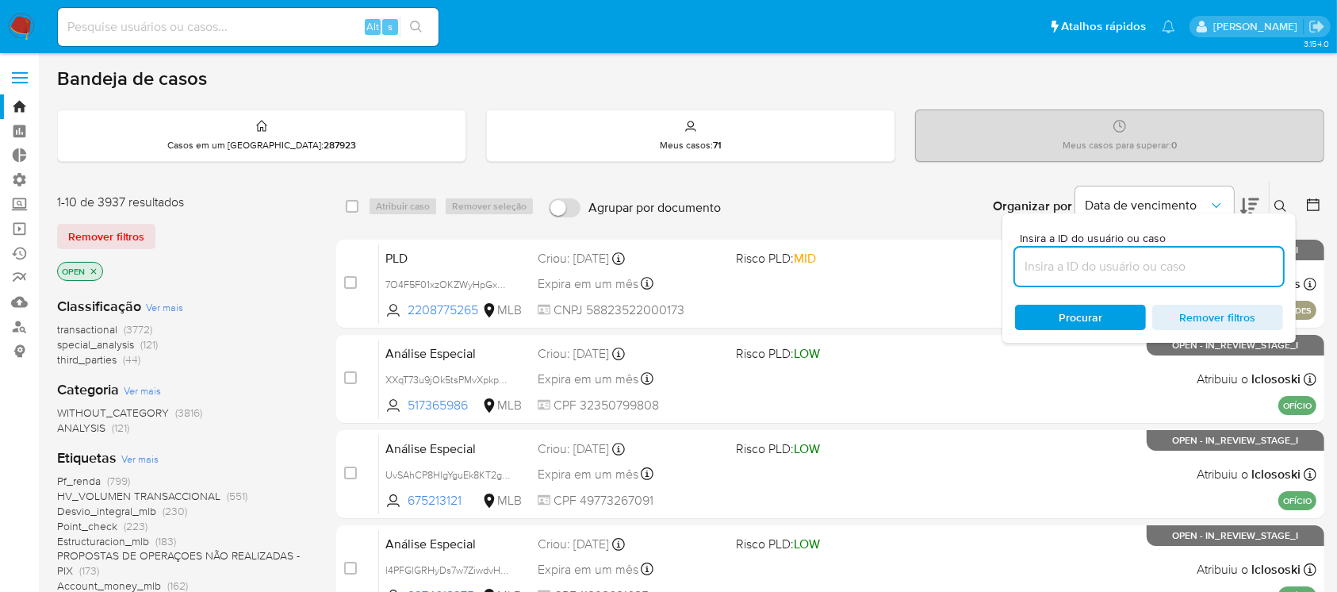
click at [1115, 266] on input at bounding box center [1149, 266] width 268 height 21
type input "2442200288"
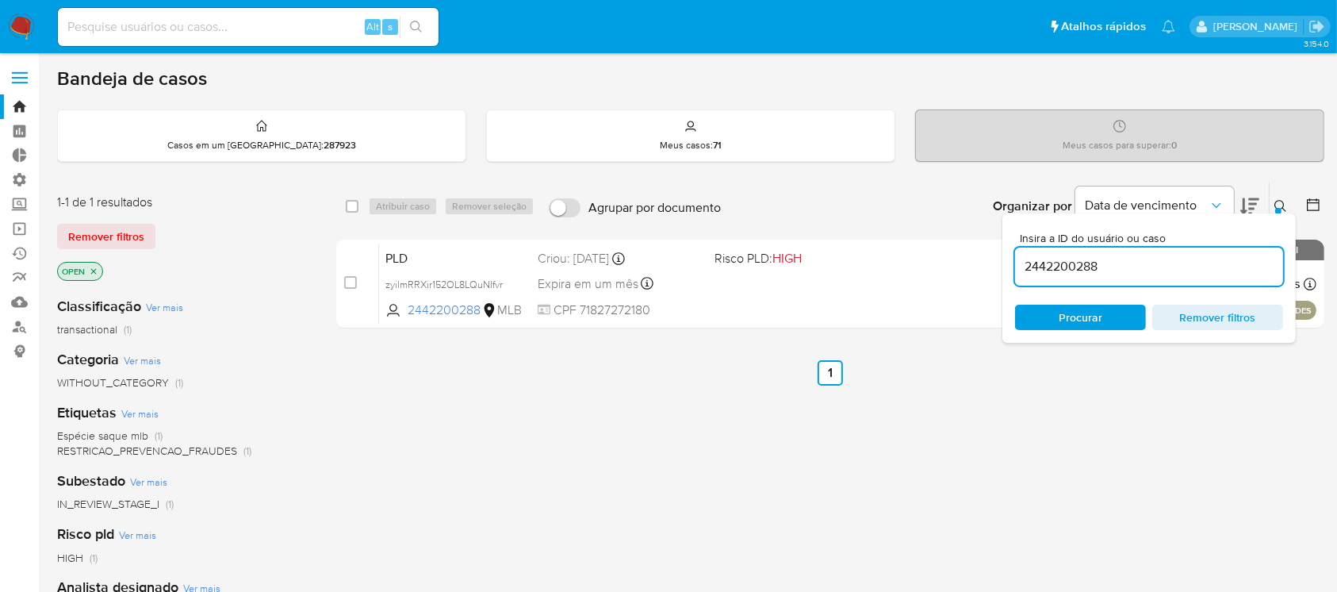
click at [1283, 206] on icon at bounding box center [1281, 206] width 12 height 12
